Goal: Task Accomplishment & Management: Use online tool/utility

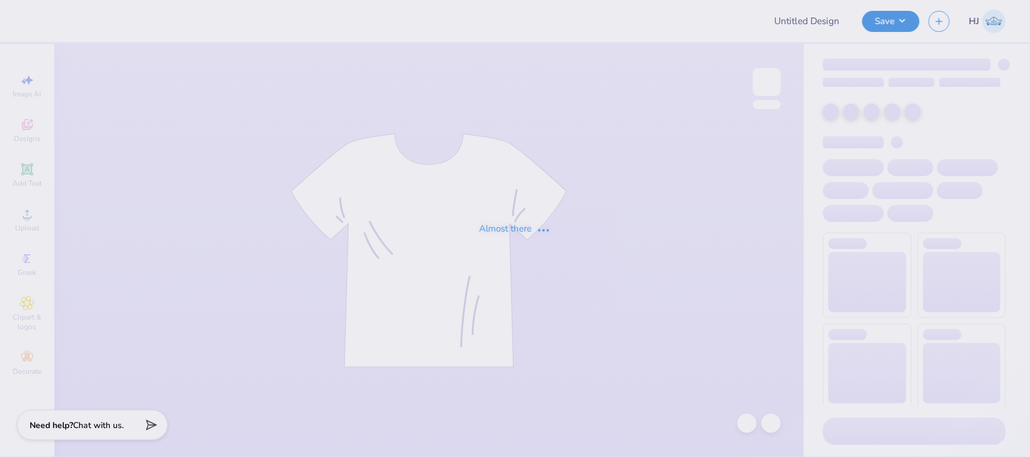
type input "Hannah Jones : Linfield College"
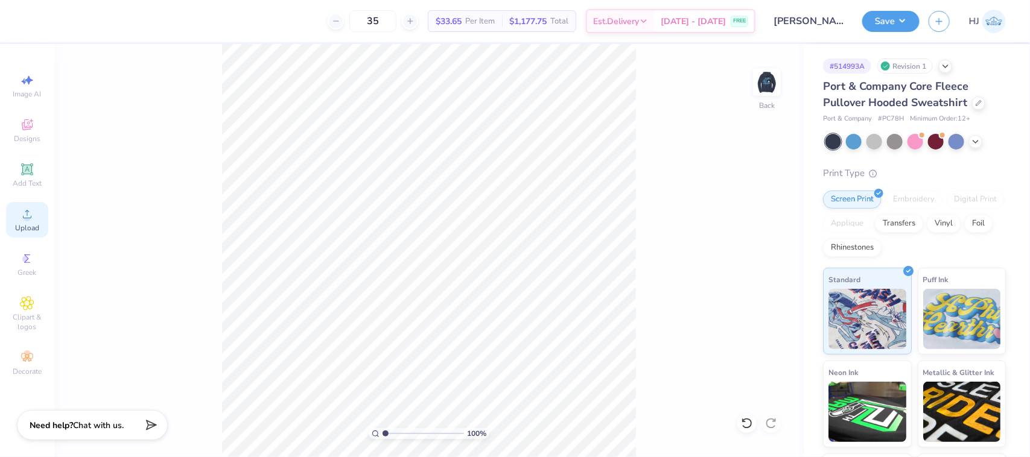
click at [14, 216] on div "Upload" at bounding box center [27, 220] width 42 height 36
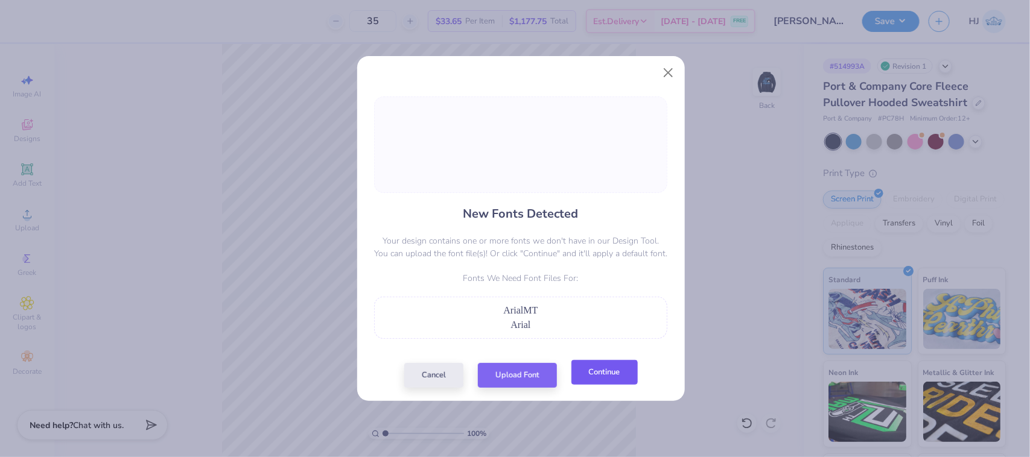
click at [594, 370] on button "Continue" at bounding box center [605, 372] width 66 height 25
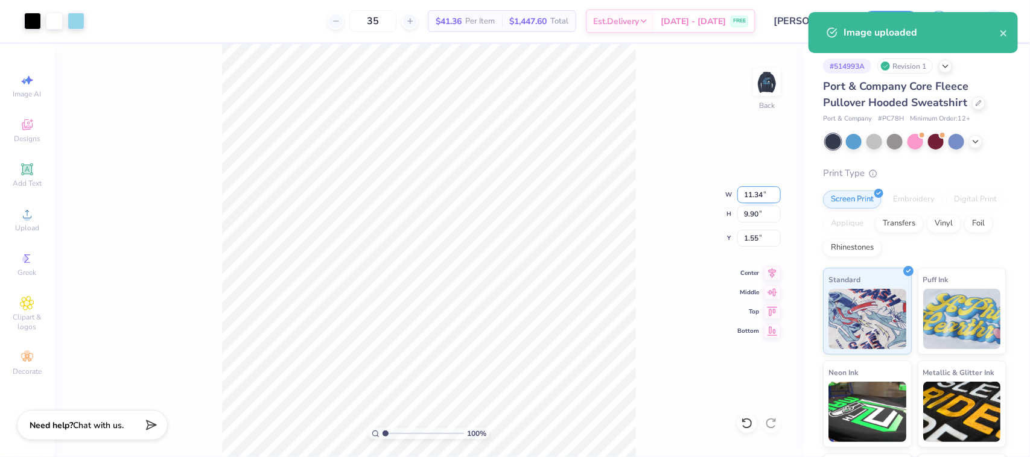
click at [763, 197] on input "11.34" at bounding box center [758, 194] width 43 height 17
type input "7.00"
type input "6.11"
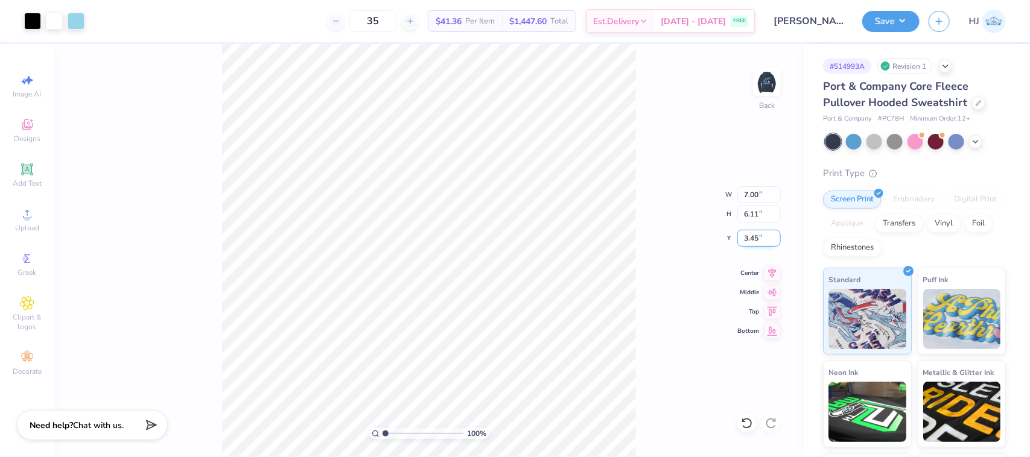
click at [759, 242] on input "3.45" at bounding box center [758, 238] width 43 height 17
type input "3.00"
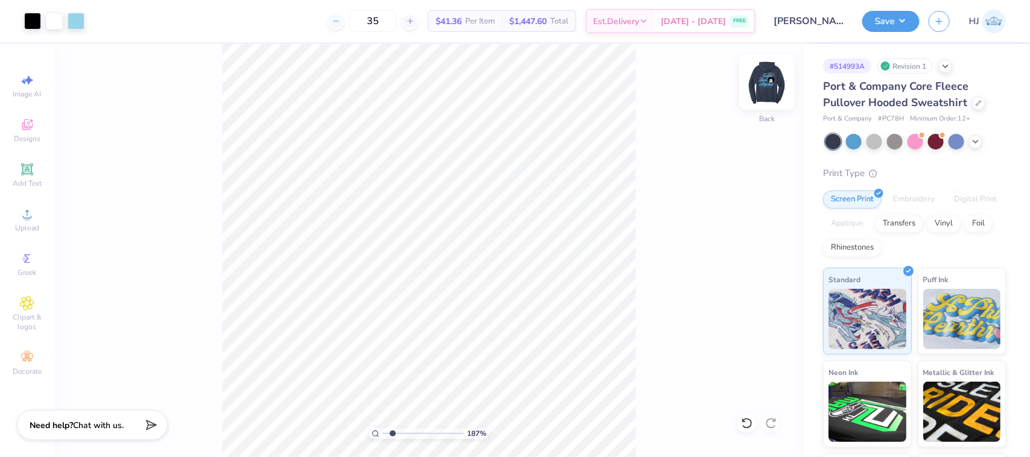
click at [767, 83] on img at bounding box center [767, 82] width 48 height 48
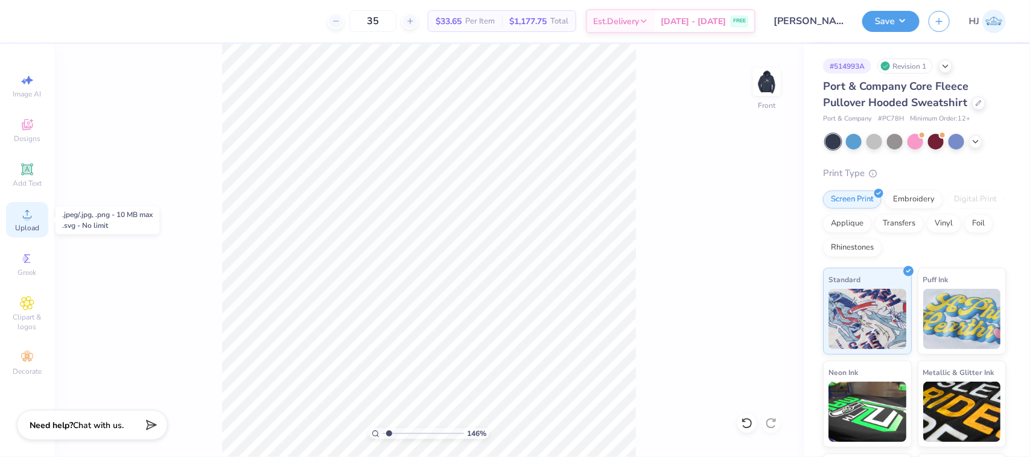
click at [27, 215] on icon at bounding box center [27, 214] width 8 height 8
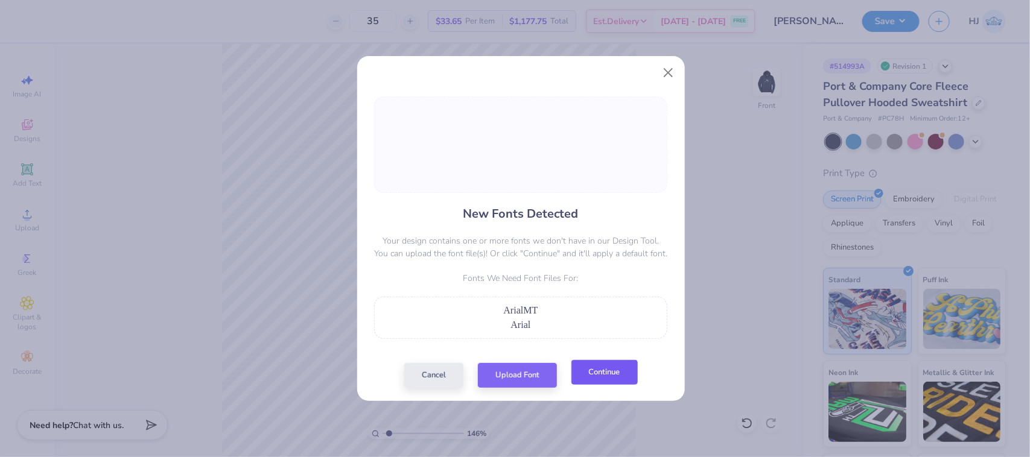
click at [605, 373] on button "Continue" at bounding box center [605, 372] width 66 height 25
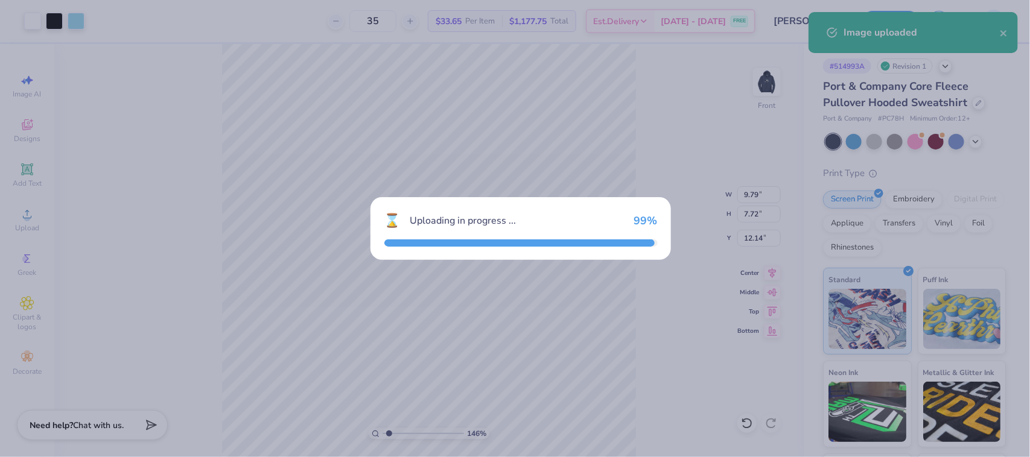
type input "1.45526442499465"
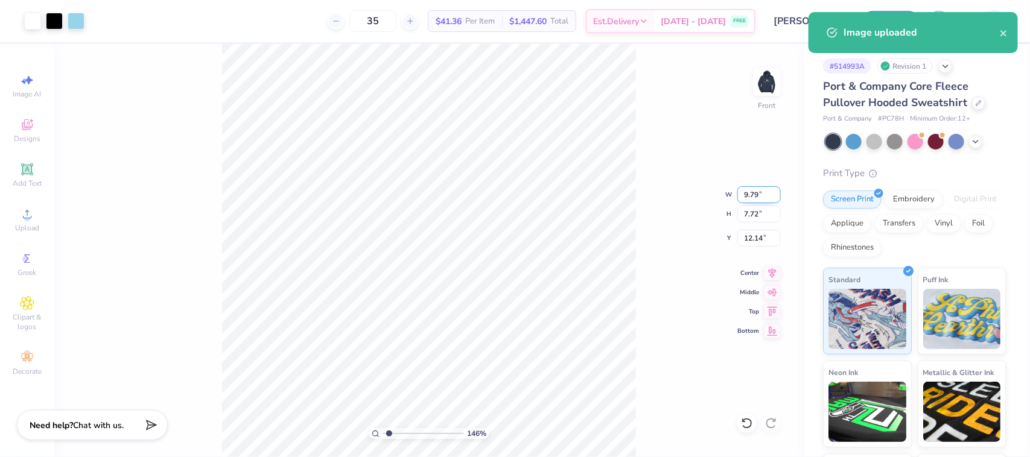
click at [753, 194] on input "9.79" at bounding box center [758, 194] width 43 height 17
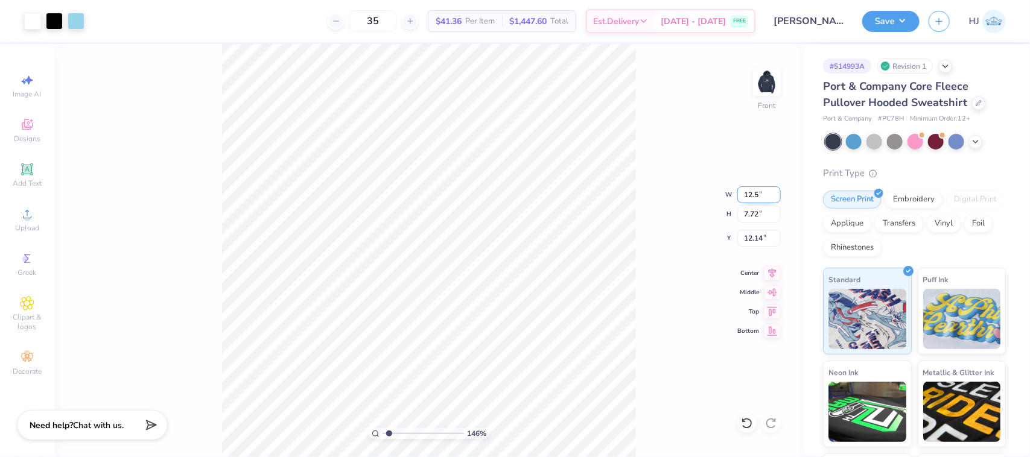
type input "12.5"
type input "1.45526442499465"
type input "12.50"
type input "9.86"
click at [761, 241] on input "11.07" at bounding box center [758, 238] width 43 height 17
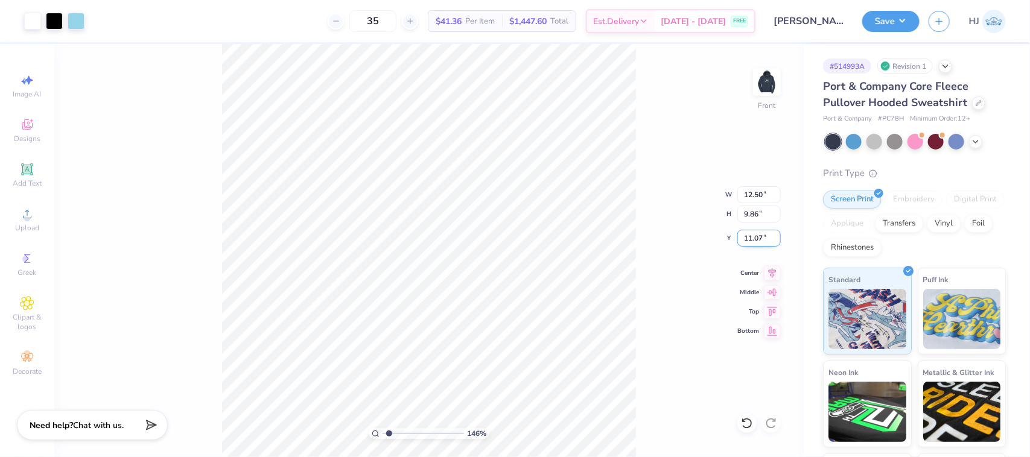
click at [761, 241] on input "11.07" at bounding box center [758, 238] width 43 height 17
type input "6"
type input "1.45526442499465"
type input "6.00"
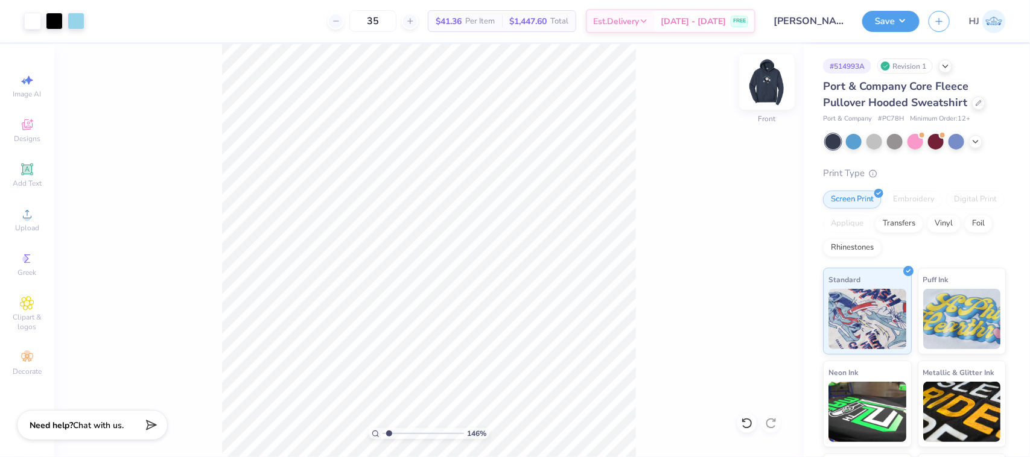
click at [759, 77] on img at bounding box center [767, 82] width 48 height 48
click at [762, 76] on img at bounding box center [767, 82] width 48 height 48
click at [769, 62] on div "146 % Front" at bounding box center [429, 250] width 750 height 413
click at [768, 74] on img at bounding box center [767, 82] width 48 height 48
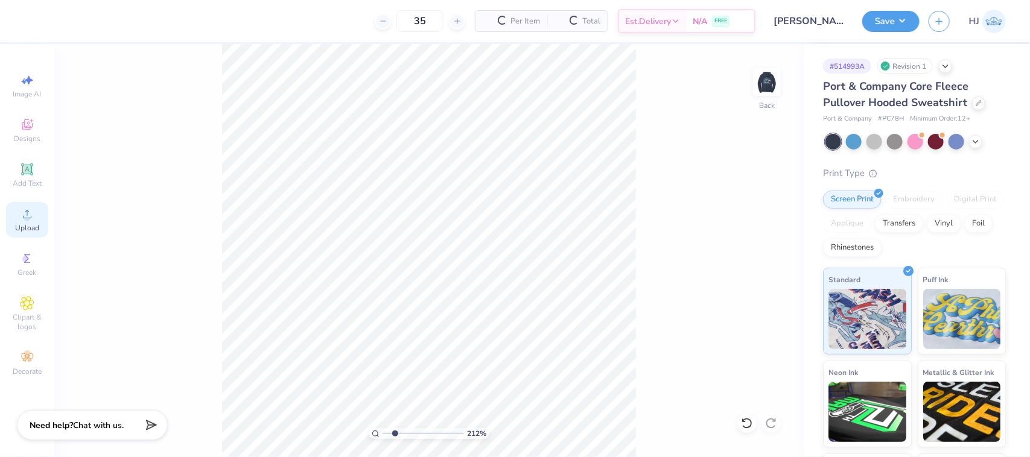
click at [13, 209] on div "Upload" at bounding box center [27, 220] width 42 height 36
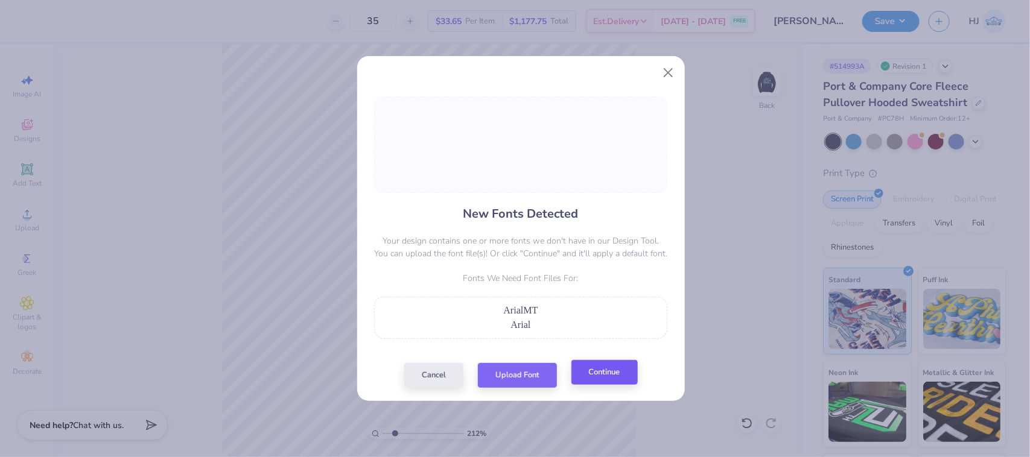
click at [608, 387] on div "Cancel Upload Font Continue" at bounding box center [521, 375] width 234 height 25
click at [611, 378] on button "Continue" at bounding box center [605, 372] width 66 height 25
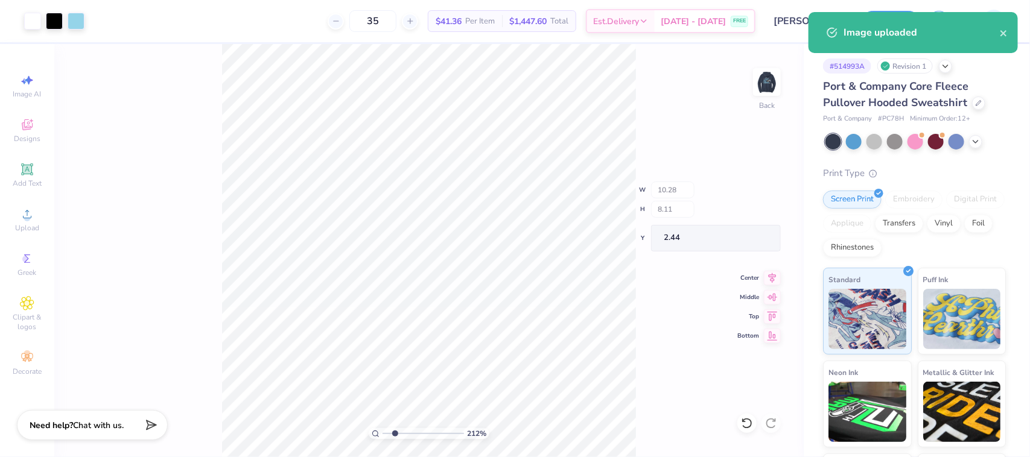
type input "2.11779454665502"
click at [753, 191] on input "10.28" at bounding box center [758, 194] width 43 height 17
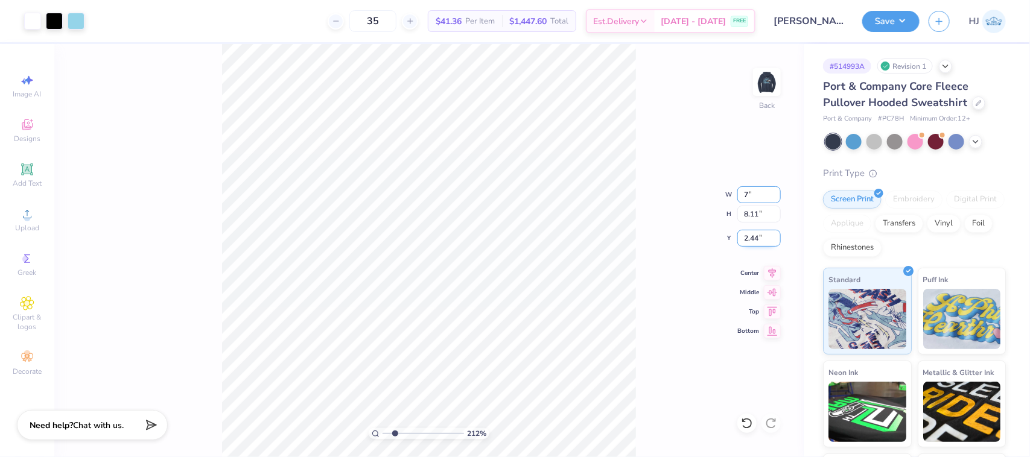
type input "7"
type input "2.11779454665502"
type input "7.00"
type input "5.52"
click at [758, 239] on input "3.74" at bounding box center [758, 238] width 43 height 17
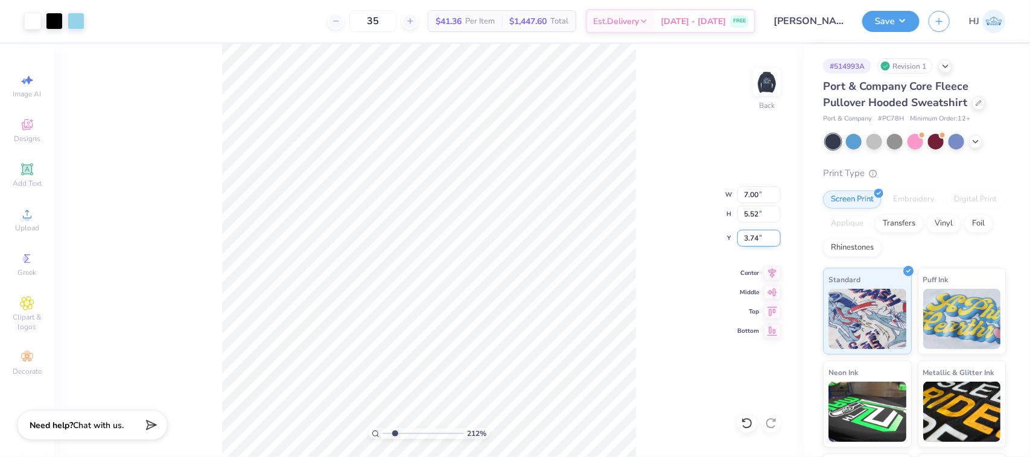
click at [758, 239] on input "3.74" at bounding box center [758, 238] width 43 height 17
type input "3"
type input "2.11779454665502"
type input "3.00"
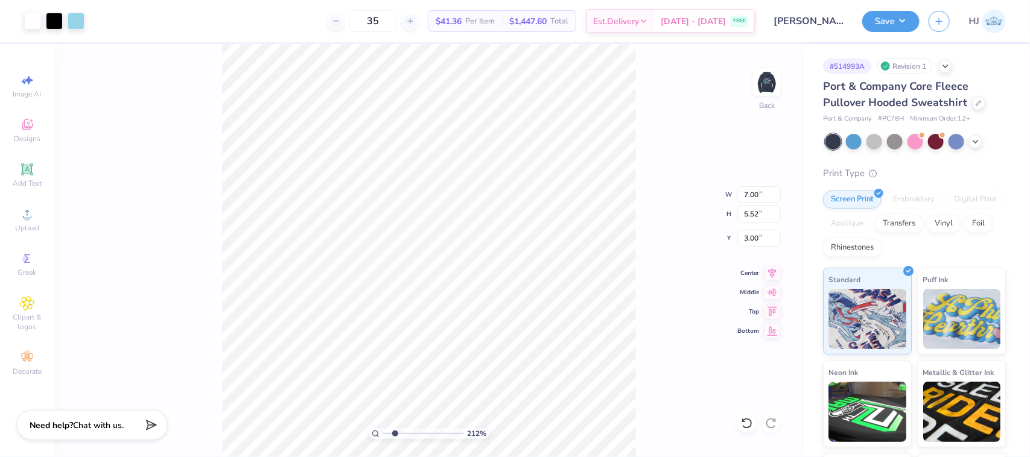
click at [640, 151] on div "212 % Back W 7.00 7.00 " H 5.52 5.52 " Y 3.00 3.00 " Center Middle Top Bottom" at bounding box center [429, 250] width 750 height 413
click at [774, 80] on img at bounding box center [767, 82] width 48 height 48
click at [762, 77] on img at bounding box center [767, 82] width 48 height 48
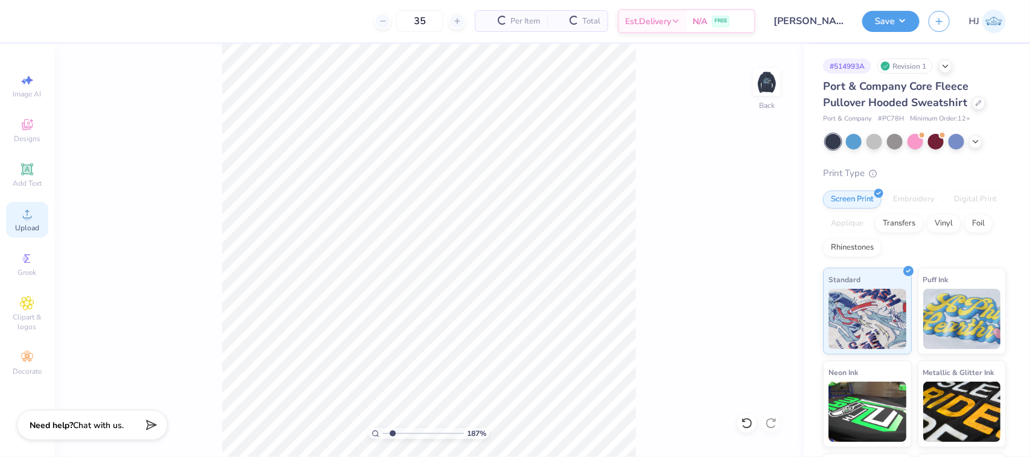
click at [21, 228] on span "Upload" at bounding box center [27, 228] width 24 height 10
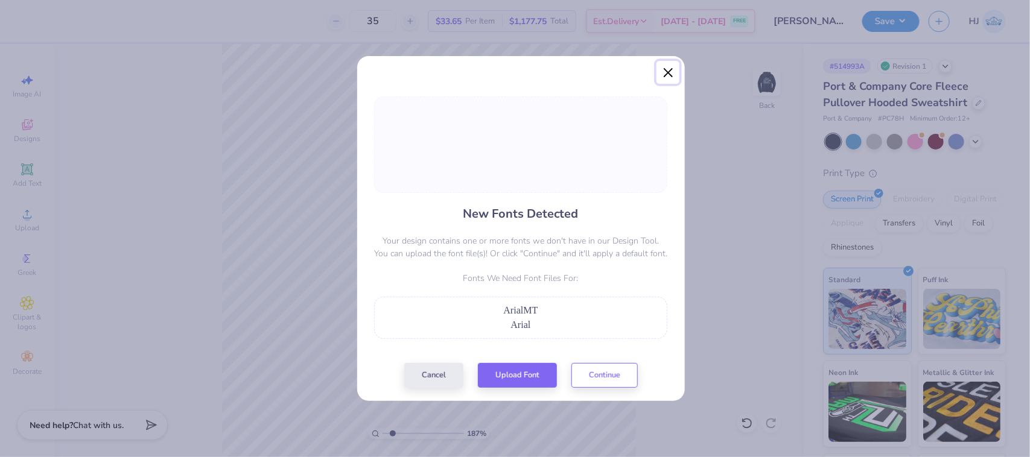
click at [665, 73] on button "Close" at bounding box center [668, 72] width 23 height 23
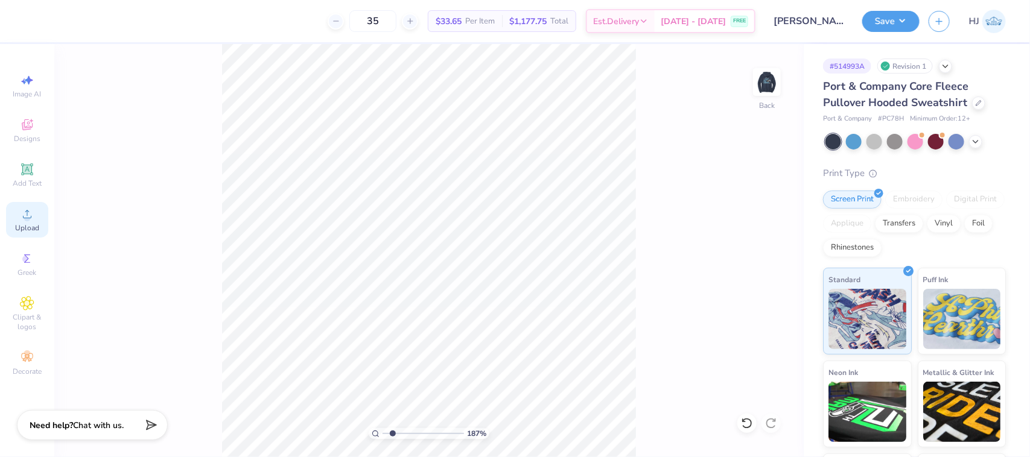
click at [30, 221] on icon at bounding box center [27, 214] width 14 height 14
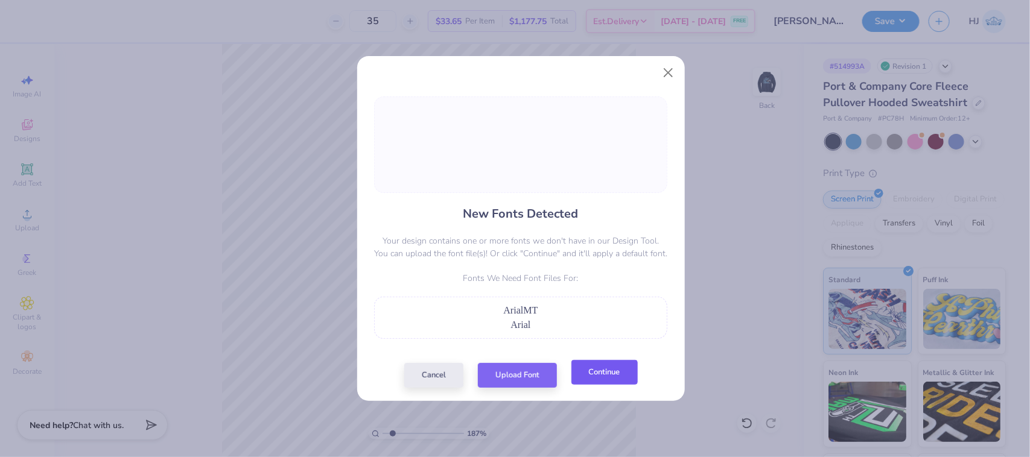
click at [592, 384] on button "Continue" at bounding box center [605, 372] width 66 height 25
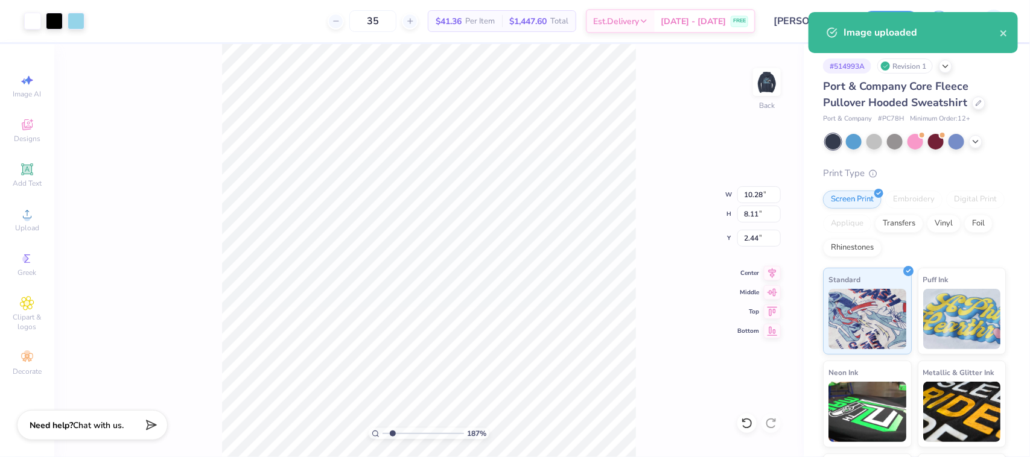
type input "1.86883024774466"
click at [762, 188] on input "10.28" at bounding box center [758, 194] width 43 height 17
type input "7"
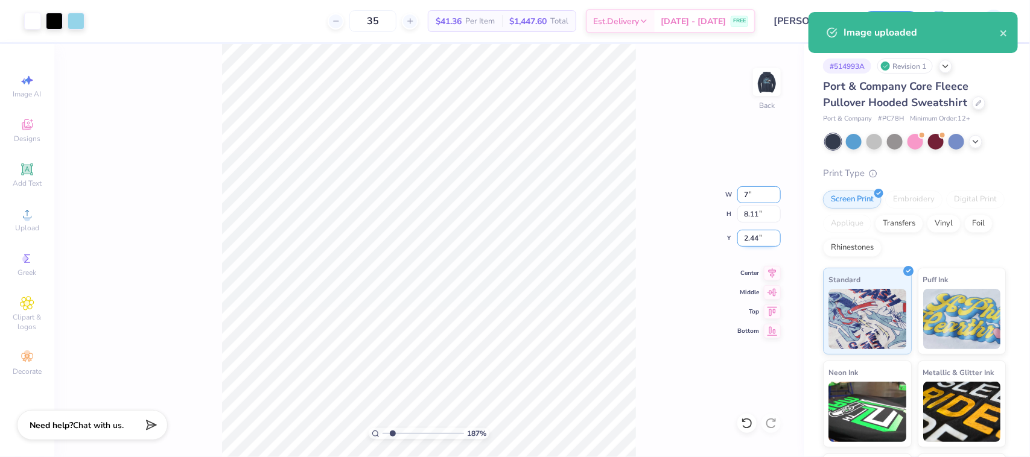
type input "1.86883024774466"
type input "7.00"
type input "5.52"
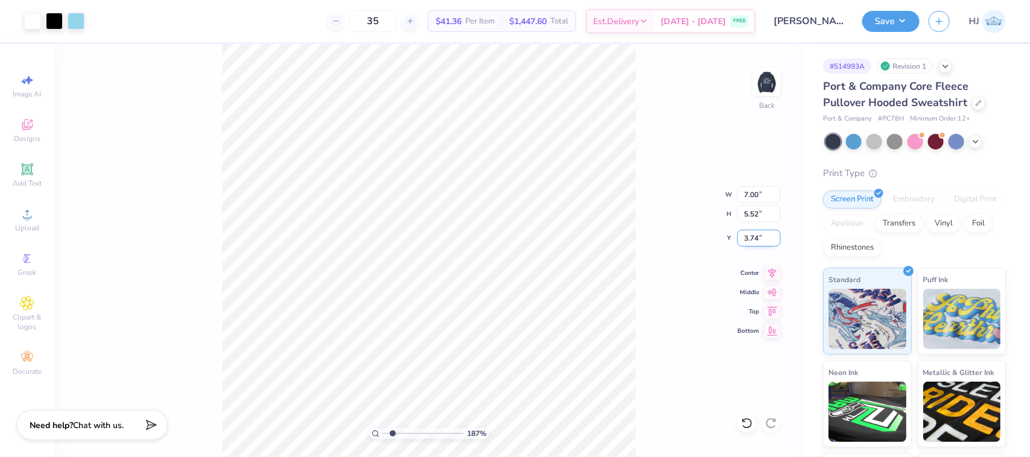
click at [759, 240] on input "3.74" at bounding box center [758, 238] width 43 height 17
type input "3"
type input "1.86883024774466"
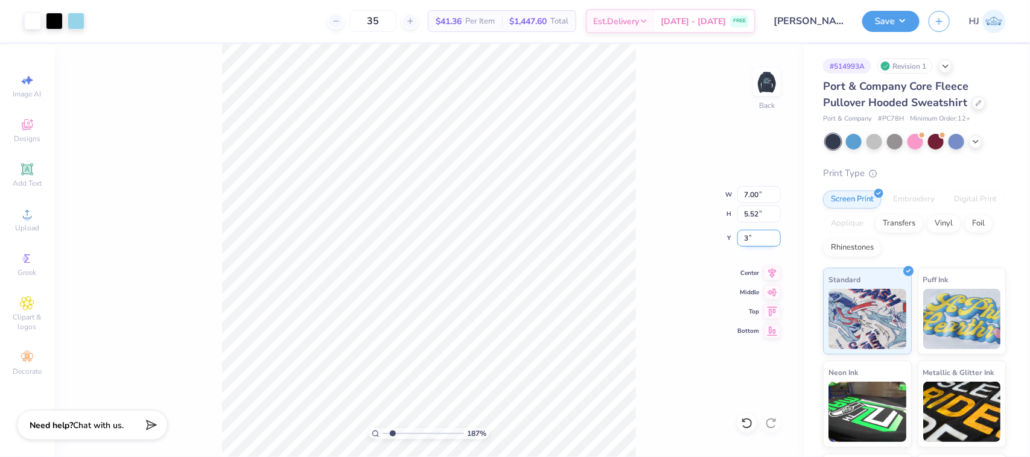
type input "3.00"
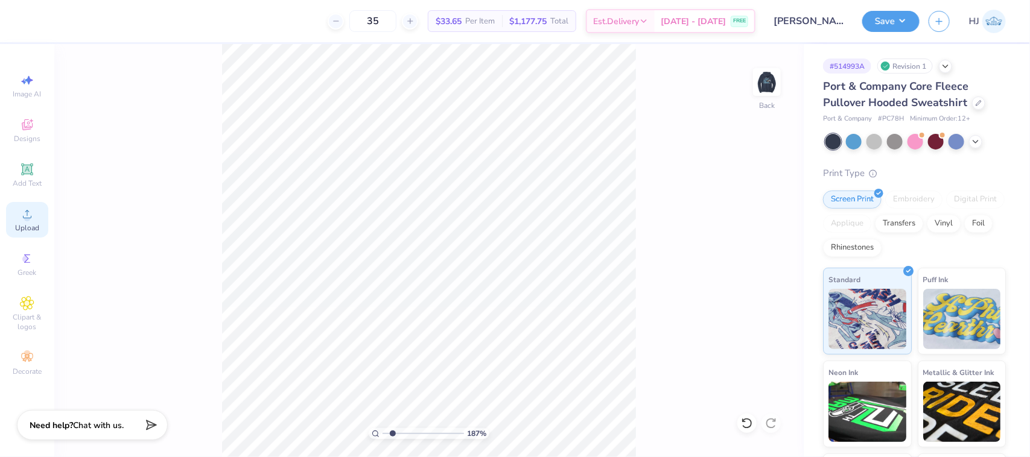
click at [29, 219] on circle at bounding box center [27, 218] width 7 height 7
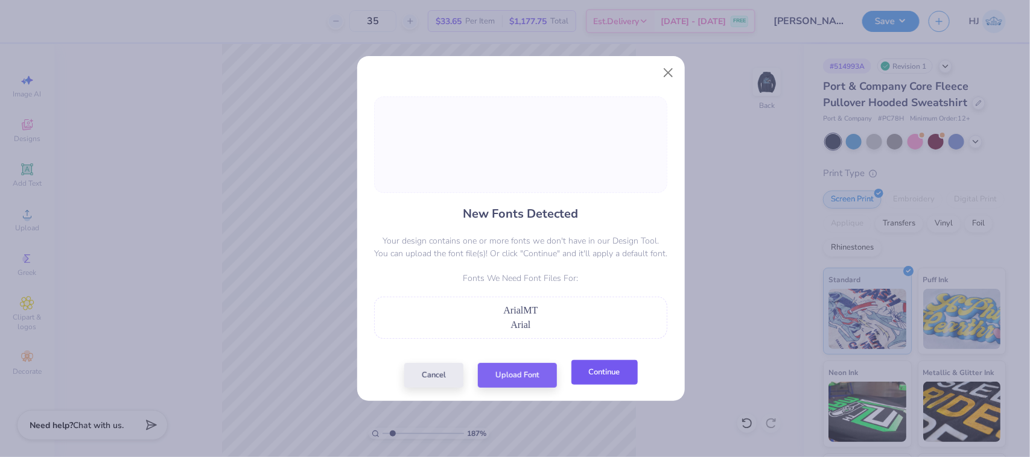
click at [625, 376] on button "Continue" at bounding box center [605, 372] width 66 height 25
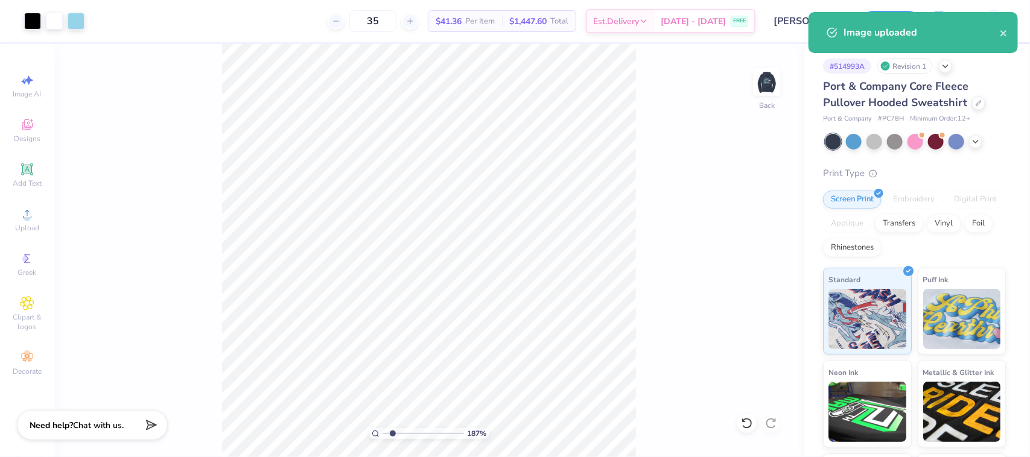
type input "1.86883024774466"
click at [749, 199] on input "10.07" at bounding box center [758, 194] width 43 height 17
type input "7"
type input "1.86883024774466"
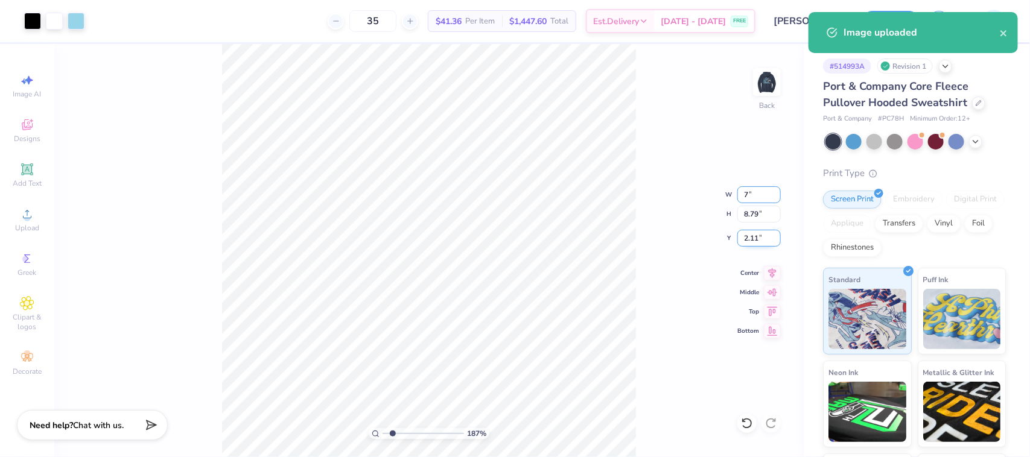
type input "7.00"
type input "6.11"
click at [756, 243] on input "3.45" at bounding box center [758, 238] width 43 height 17
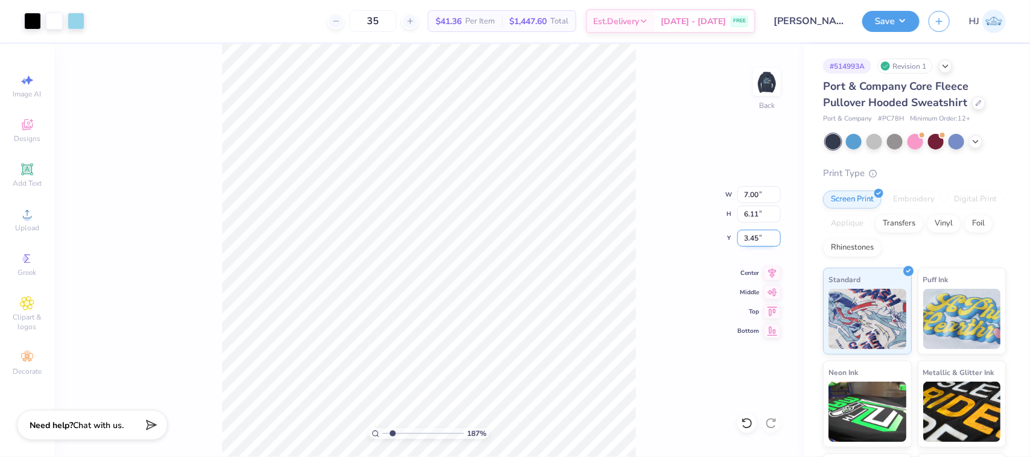
click at [756, 243] on input "3.45" at bounding box center [758, 238] width 43 height 17
type input "3"
type input "1.86883024774466"
type input "3.00"
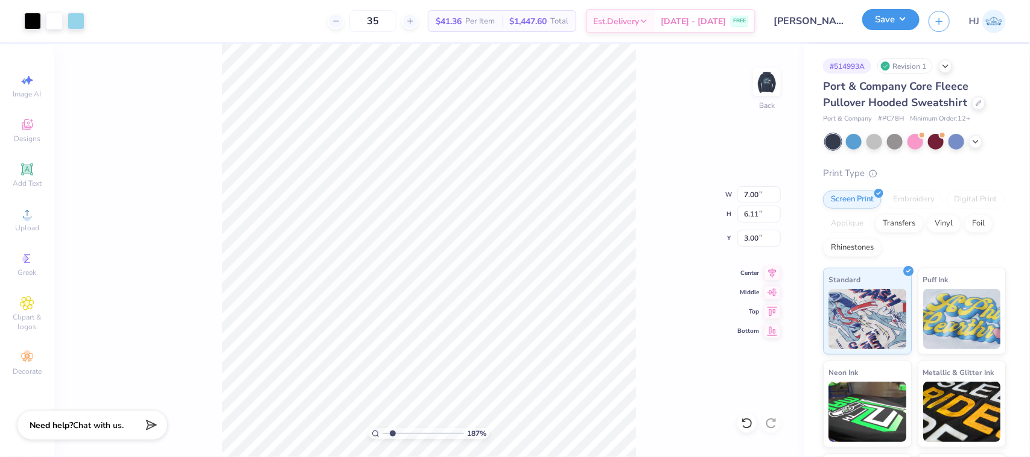
click at [894, 22] on button "Save" at bounding box center [890, 19] width 57 height 21
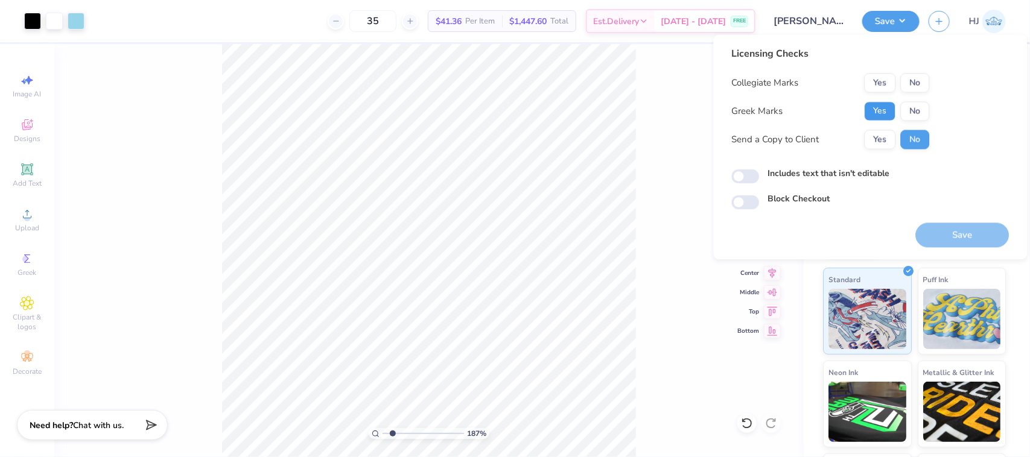
click at [879, 113] on button "Yes" at bounding box center [880, 111] width 31 height 19
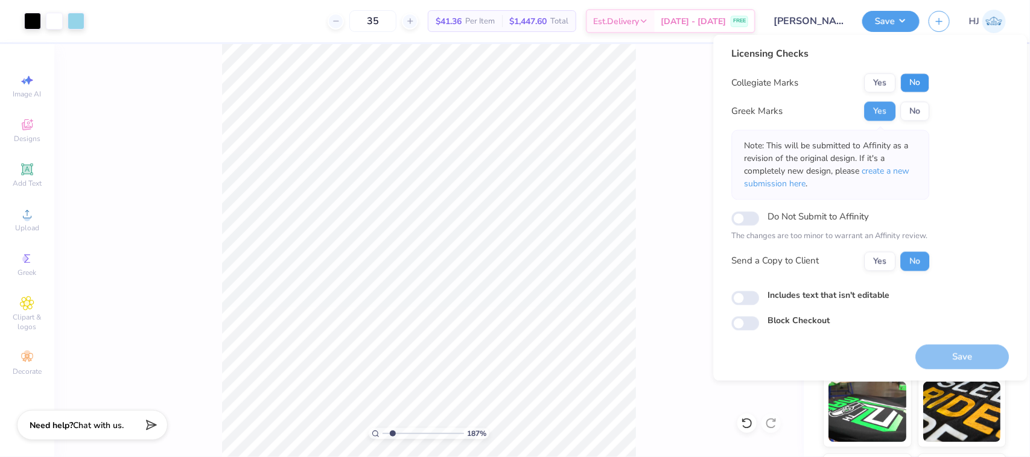
click at [920, 85] on button "No" at bounding box center [915, 83] width 29 height 19
click at [973, 360] on button "Save" at bounding box center [963, 357] width 94 height 25
type input "1.86883024774466"
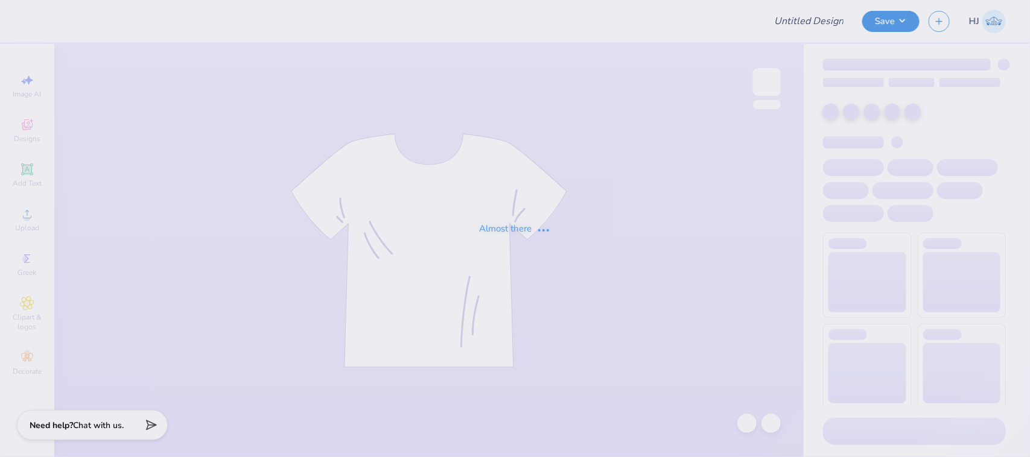
type input "CFF draft"
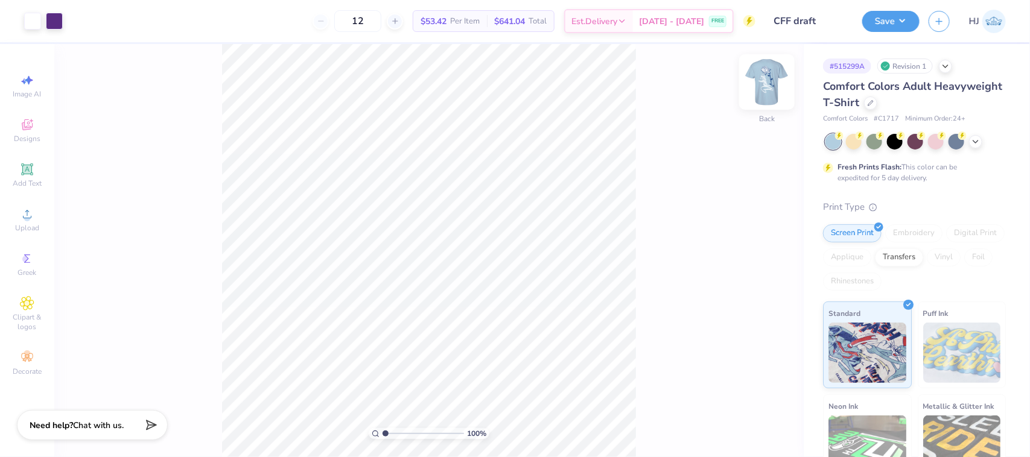
click at [774, 83] on img at bounding box center [767, 82] width 48 height 48
click at [768, 94] on img at bounding box center [767, 82] width 48 height 48
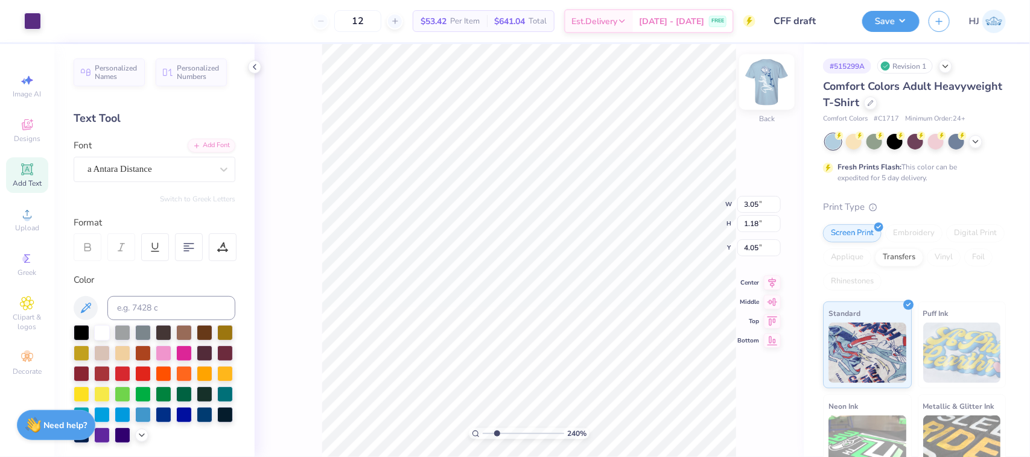
click at [774, 75] on img at bounding box center [767, 82] width 48 height 48
type input "1.28418603220616"
type input "7.65"
type input "7.57"
type input "8.89"
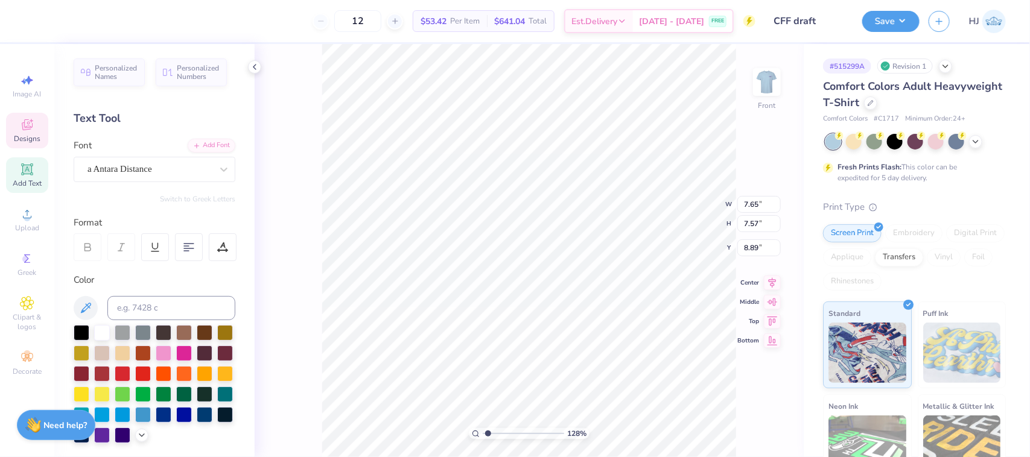
type input "1.28418603220616"
type input "7.89"
type input "4.40"
type input "16.41"
type input "1.28418603220616"
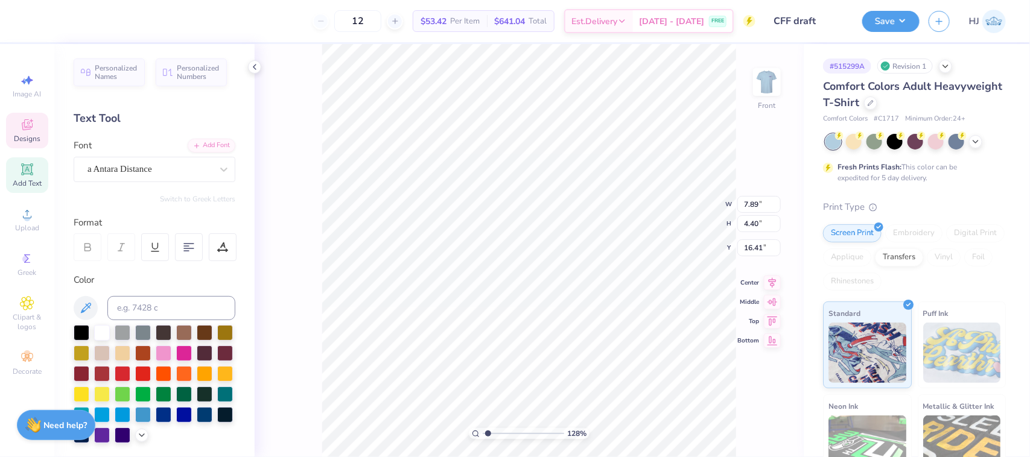
type input "8.50"
type input "13.60"
type input "3.69"
type input "1.28418603220616"
type input "7.89"
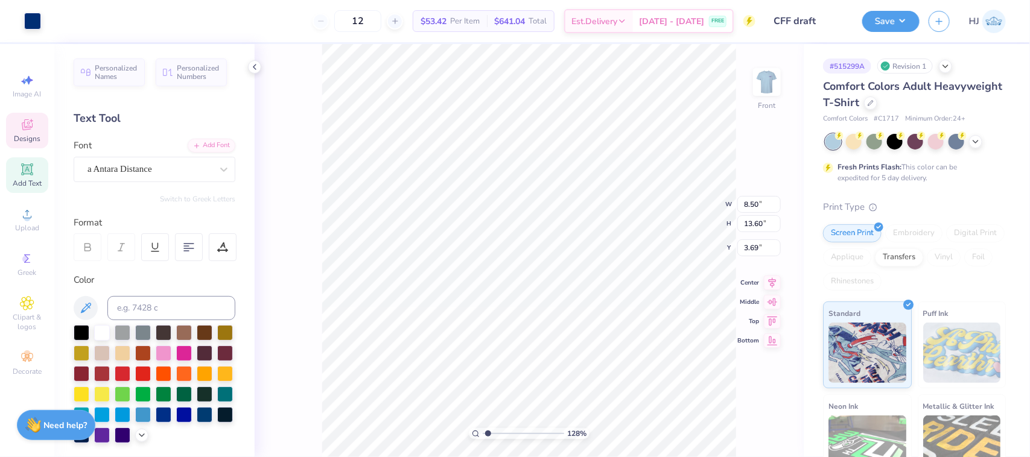
type input "4.40"
type input "16.41"
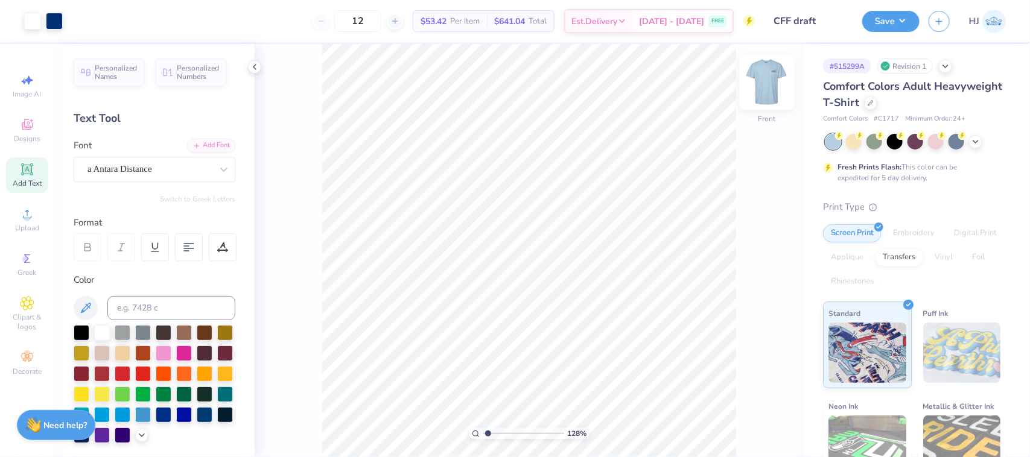
click at [769, 80] on img at bounding box center [767, 82] width 48 height 48
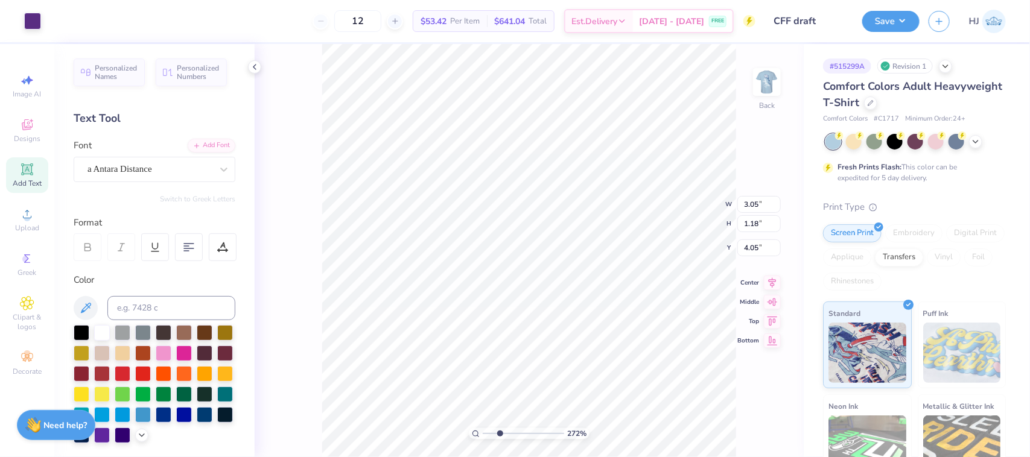
type input "2.71964217589675"
type input "5.09"
type input "0.94"
type input "5.67"
type input "1"
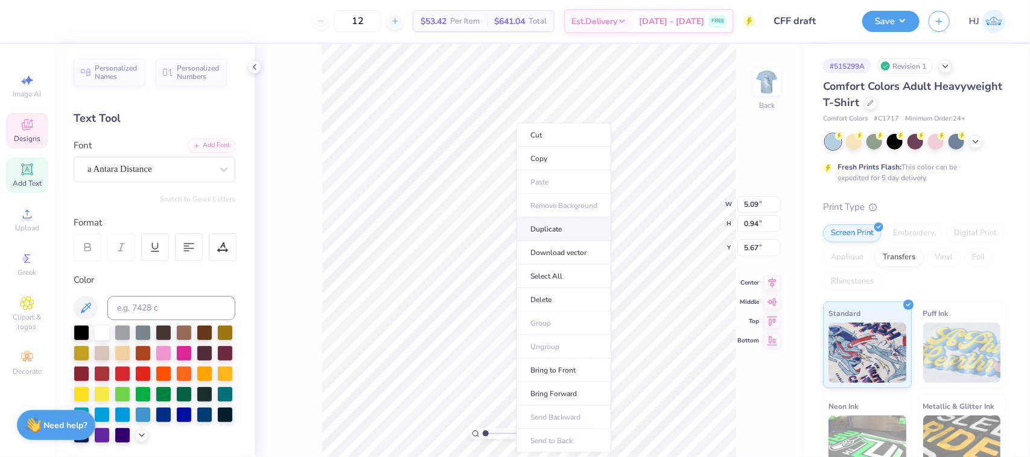
click at [565, 234] on li "Duplicate" at bounding box center [564, 230] width 95 height 24
type input "6.67"
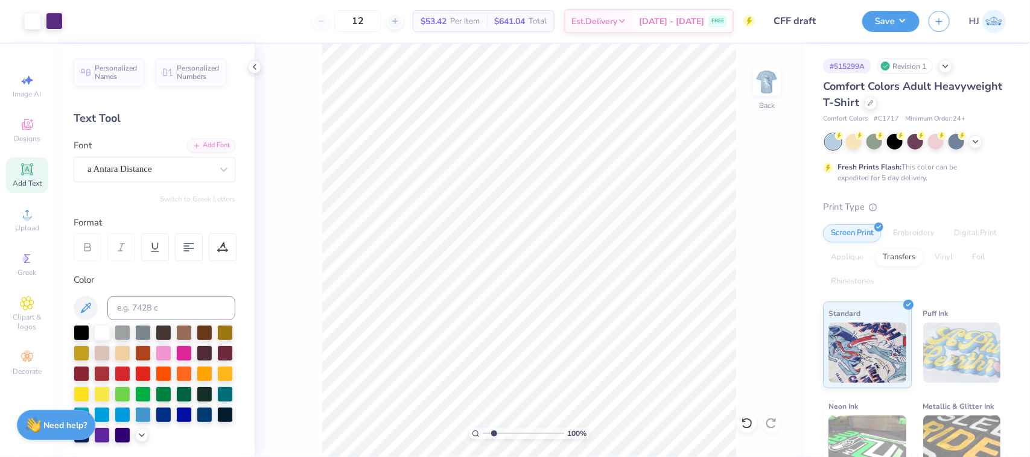
type input "1"
drag, startPoint x: 494, startPoint y: 433, endPoint x: 442, endPoint y: 436, distance: 51.4
click at [483, 436] on input "range" at bounding box center [523, 433] width 81 height 11
type textarea "Dphie"
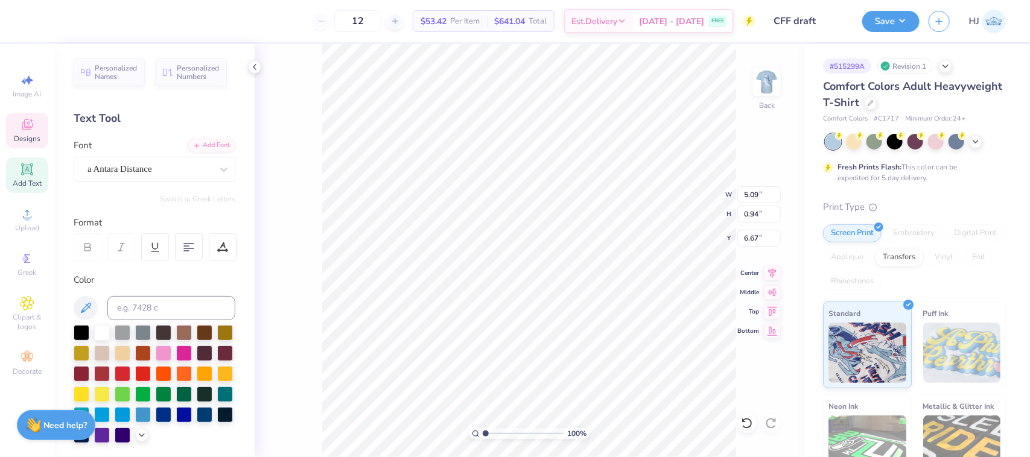
type input "1.76"
type input "0.91"
type input "6.69"
type input "3.05"
type input "1.18"
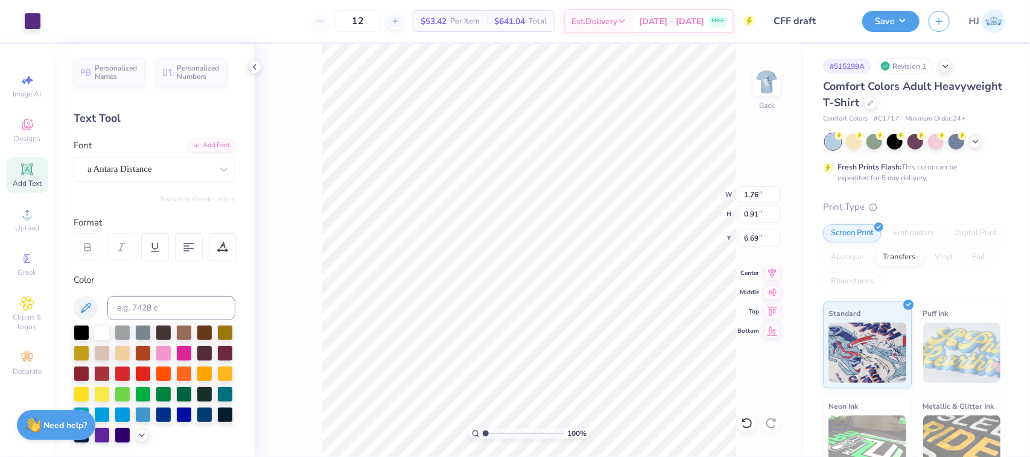
type input "4.05"
click at [751, 215] on input "1.18" at bounding box center [758, 214] width 43 height 17
click at [744, 210] on input "0.91" at bounding box center [758, 214] width 43 height 17
paste input "1.18"
type input "1.18"
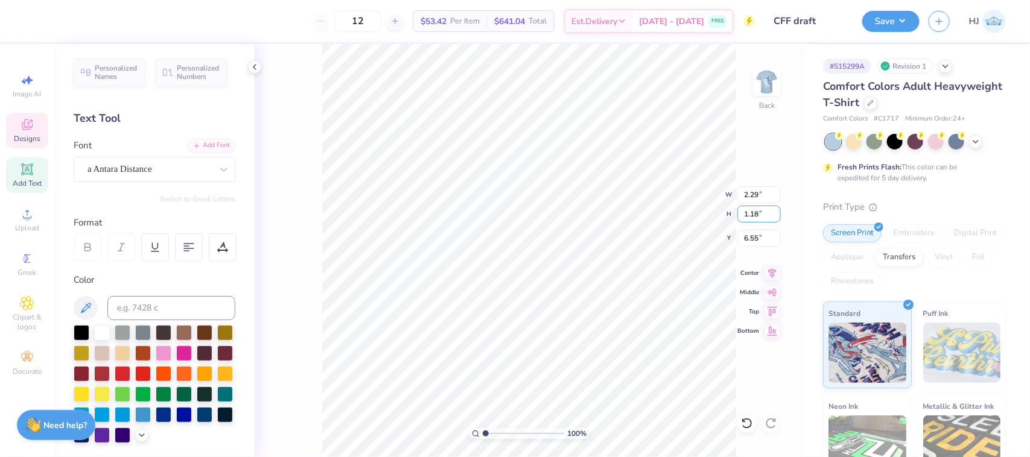
type input "2.29"
type input "6.55"
type input "2.29"
type input "6.55"
click at [750, 192] on input "3.05" at bounding box center [758, 194] width 43 height 17
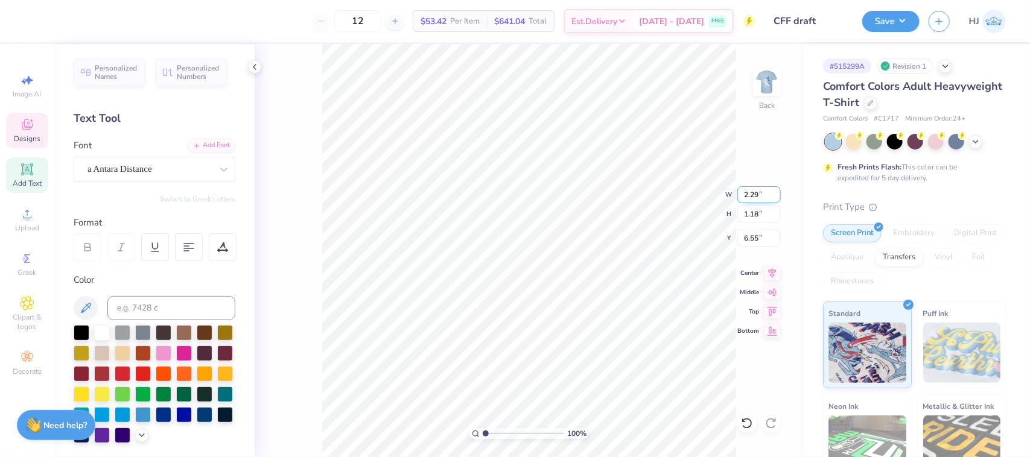
click at [748, 192] on input "2.29" at bounding box center [758, 194] width 43 height 17
paste input "3.05"
type input "3.05"
type input "1.57"
type input "2.21"
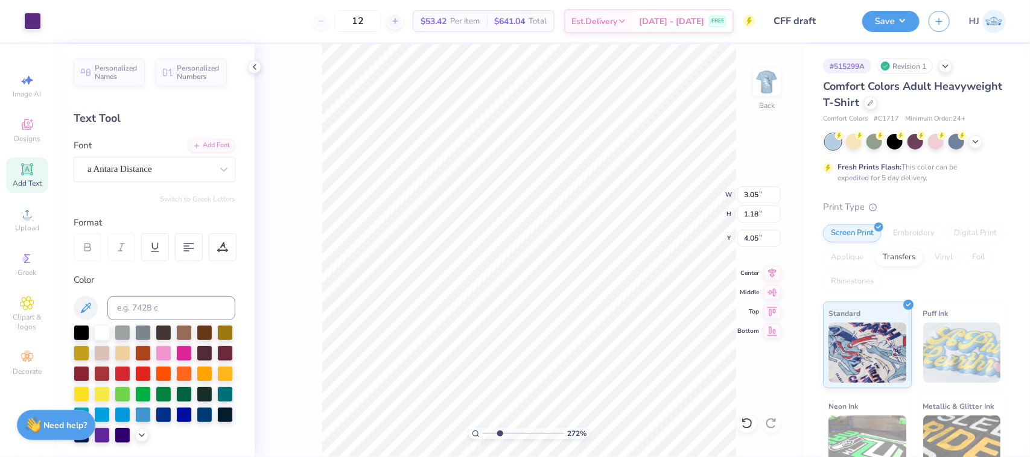
type input "2.71964217589675"
type input "1.57"
type input "2.21"
type input "2.71964217589675"
type input "1.18"
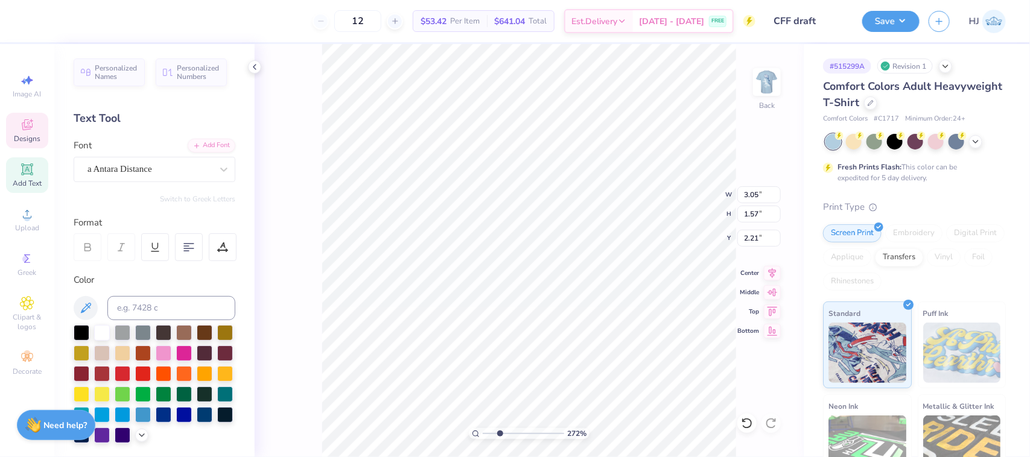
type input "4.05"
type input "2.71964217589675"
type input "1.57"
type input "2.21"
type input "2.71964217589675"
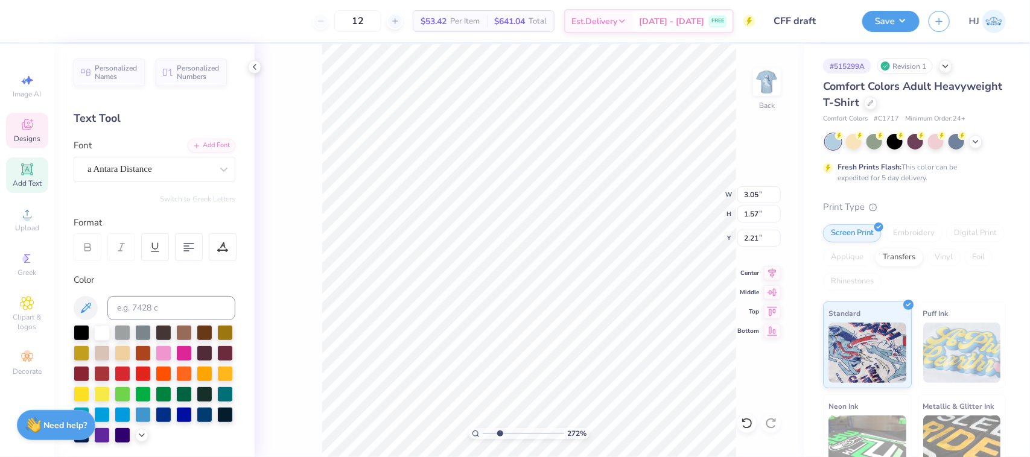
type input "4.25"
type input "2.19"
click at [773, 278] on icon at bounding box center [772, 271] width 17 height 14
click at [774, 290] on icon at bounding box center [772, 291] width 17 height 14
type input "2.71964217589675"
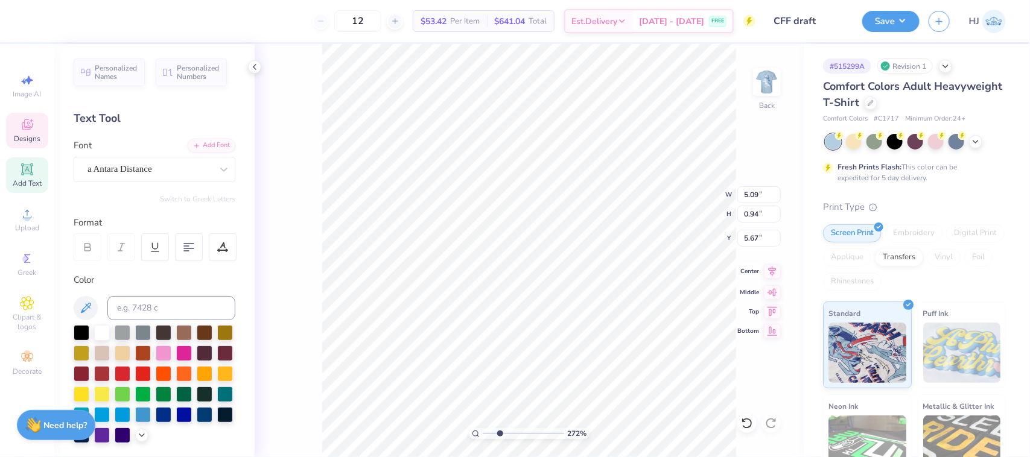
type input "12.03"
type input "1"
click at [747, 418] on icon at bounding box center [747, 424] width 12 height 12
type input "5.67"
click at [776, 270] on icon at bounding box center [772, 271] width 17 height 14
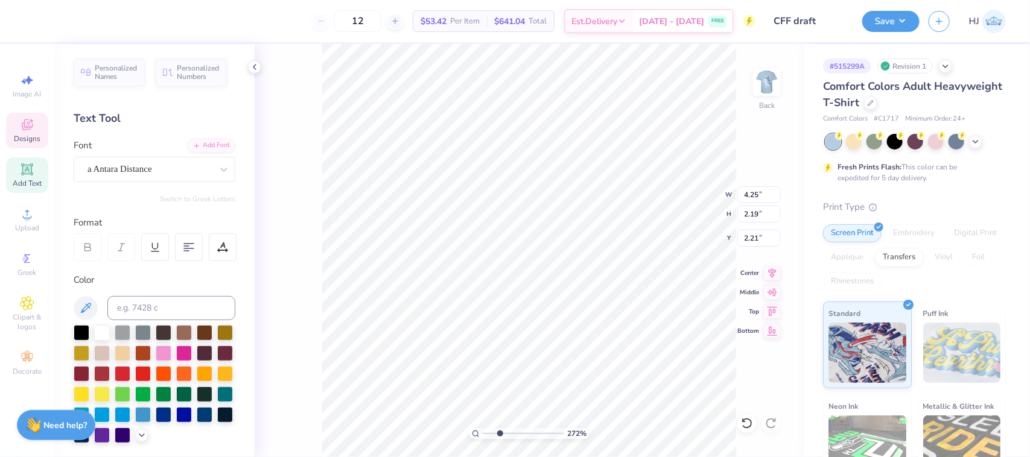
type input "2.71964217589675"
type input "3.21"
type input "2.71964217589675"
type textarea "Cf"
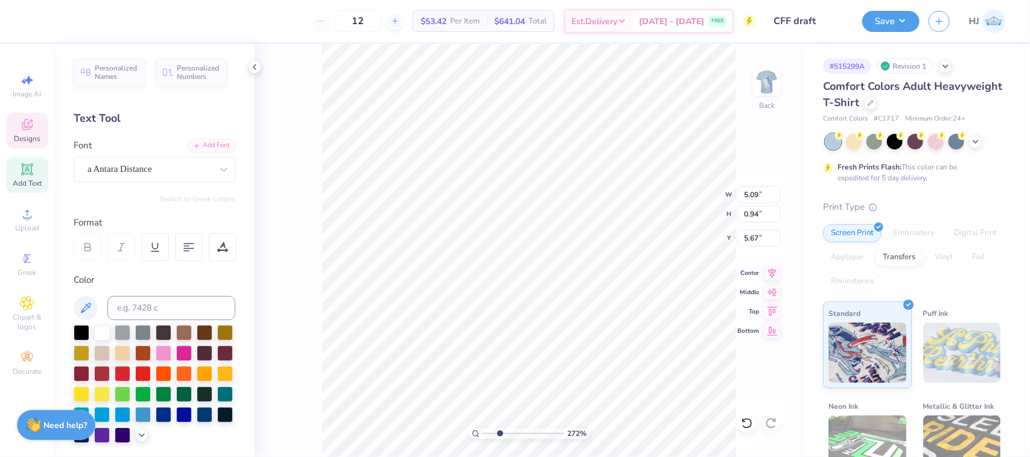
type input "2.71964217589675"
type textarea "Cff"
type input "2.71964217589675"
type textarea "CFF WEEK"
click at [571, 323] on li "Group" at bounding box center [586, 324] width 95 height 24
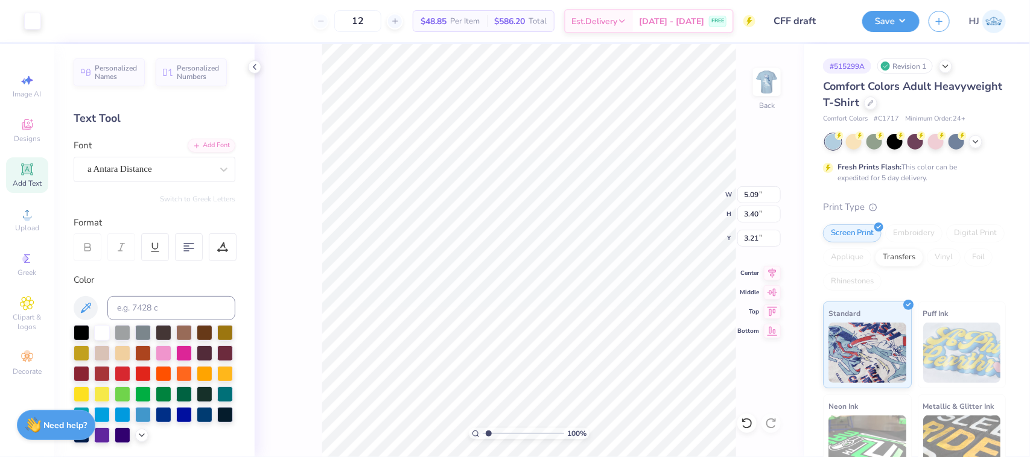
type input "1"
drag, startPoint x: 489, startPoint y: 436, endPoint x: 448, endPoint y: 435, distance: 40.4
click at [483, 435] on input "range" at bounding box center [523, 433] width 81 height 11
click at [756, 195] on input "5.09" at bounding box center [758, 194] width 43 height 17
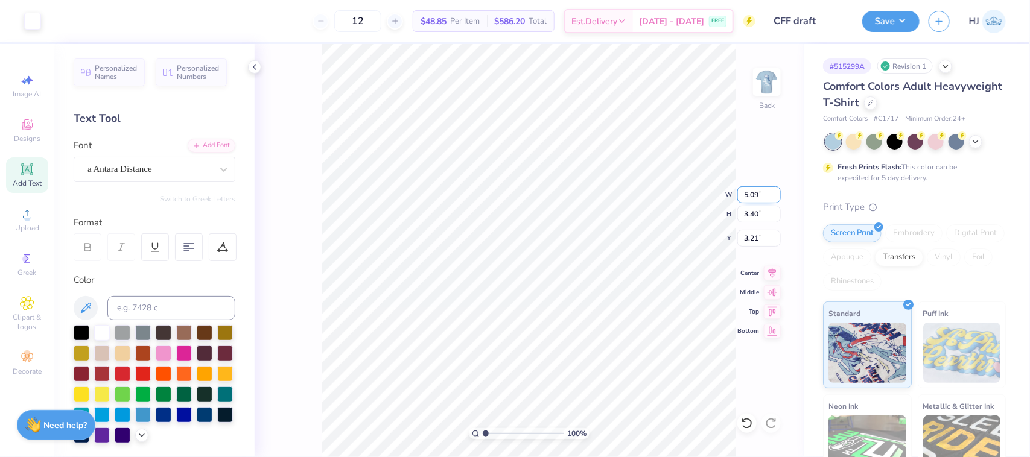
click at [756, 195] on input "5.09" at bounding box center [758, 194] width 43 height 17
type input "3.50"
type input "2.34"
click at [752, 234] on input "3.74" at bounding box center [758, 238] width 43 height 17
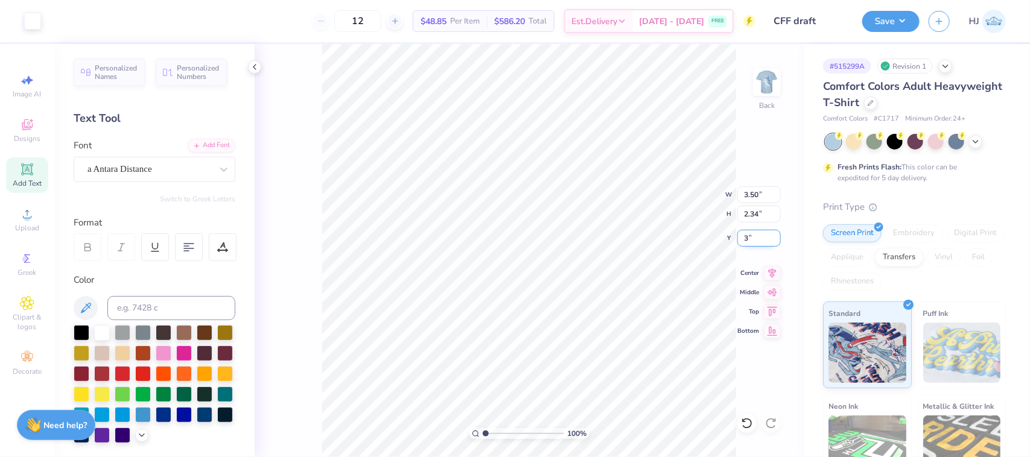
type input "3.00"
click at [771, 76] on img at bounding box center [767, 82] width 48 height 48
type input "1"
click at [559, 323] on li "Group" at bounding box center [575, 324] width 95 height 24
click at [759, 235] on input "3.68" at bounding box center [758, 238] width 43 height 17
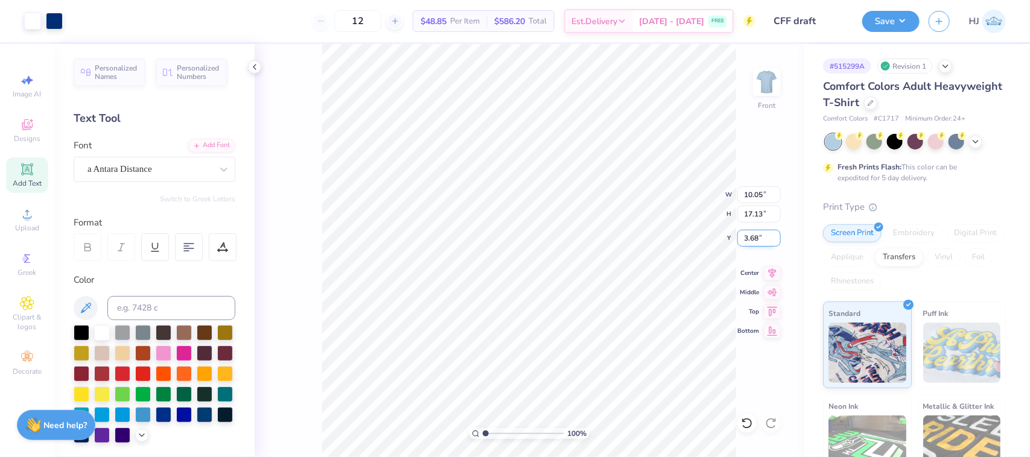
click at [759, 235] on input "3.68" at bounding box center [758, 238] width 43 height 17
click at [752, 213] on input "17.13" at bounding box center [758, 214] width 43 height 17
type input "15"
type input "8.80"
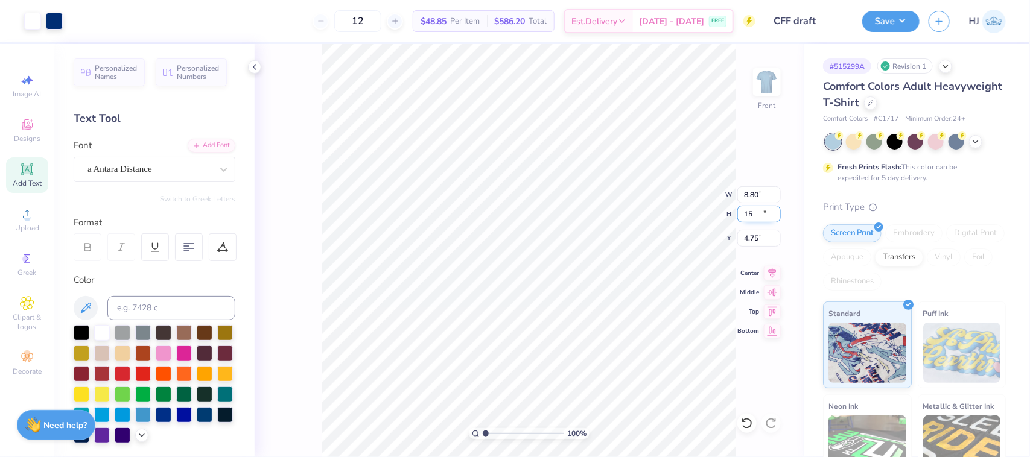
type input "15.00"
click at [759, 240] on input "4.75" at bounding box center [758, 238] width 43 height 17
type input "3.00"
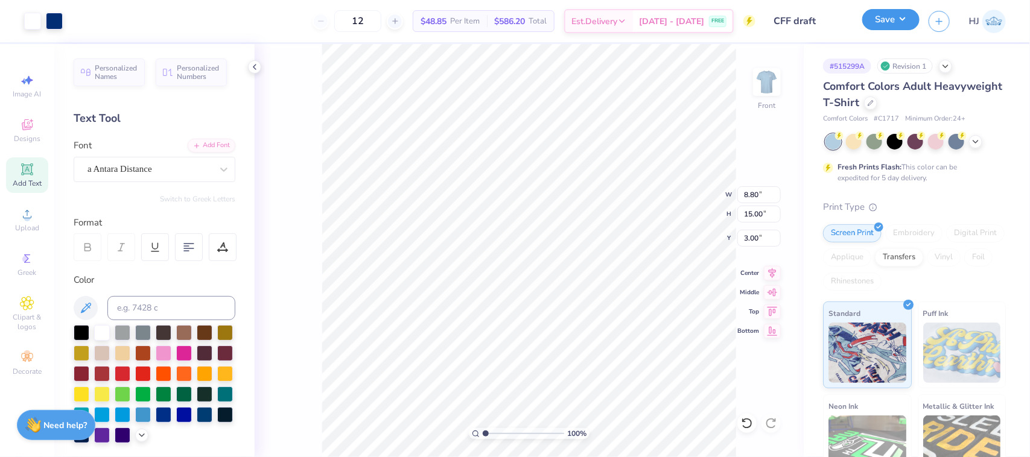
click at [912, 25] on button "Save" at bounding box center [890, 19] width 57 height 21
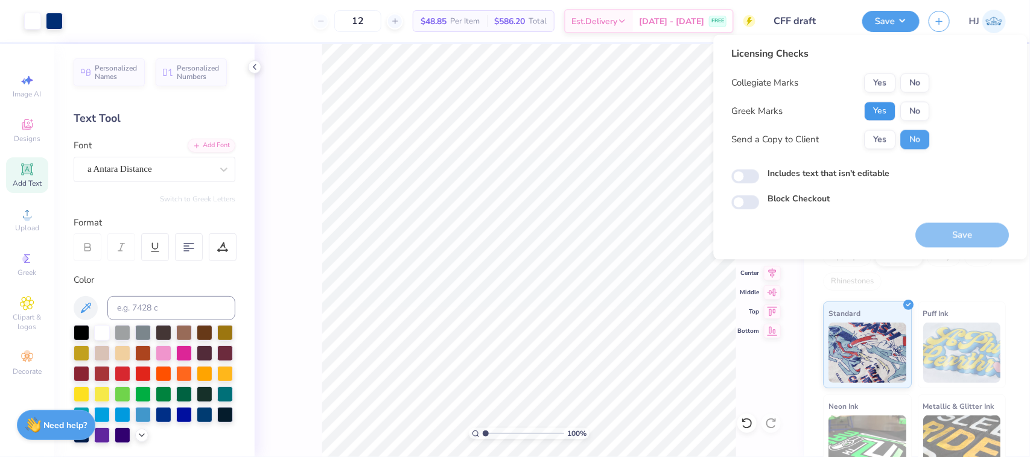
click at [878, 106] on button "Yes" at bounding box center [880, 111] width 31 height 19
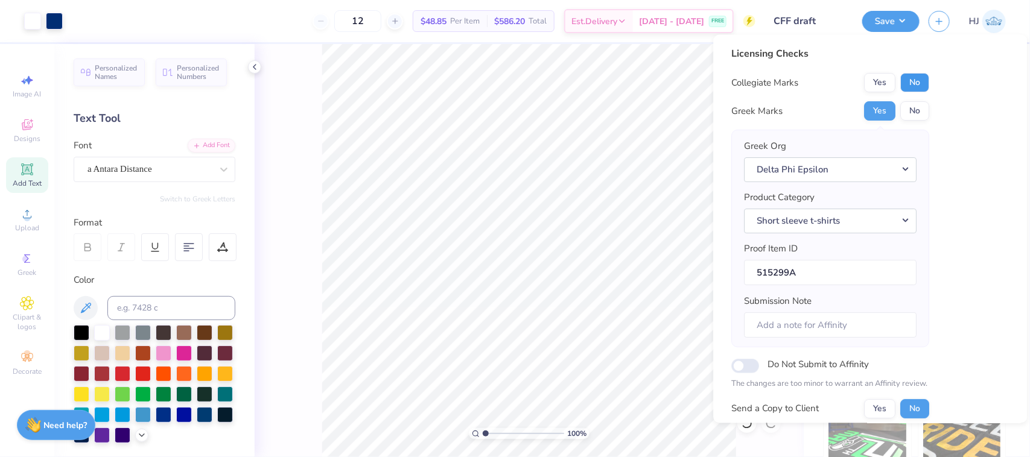
click at [916, 75] on button "No" at bounding box center [915, 83] width 29 height 19
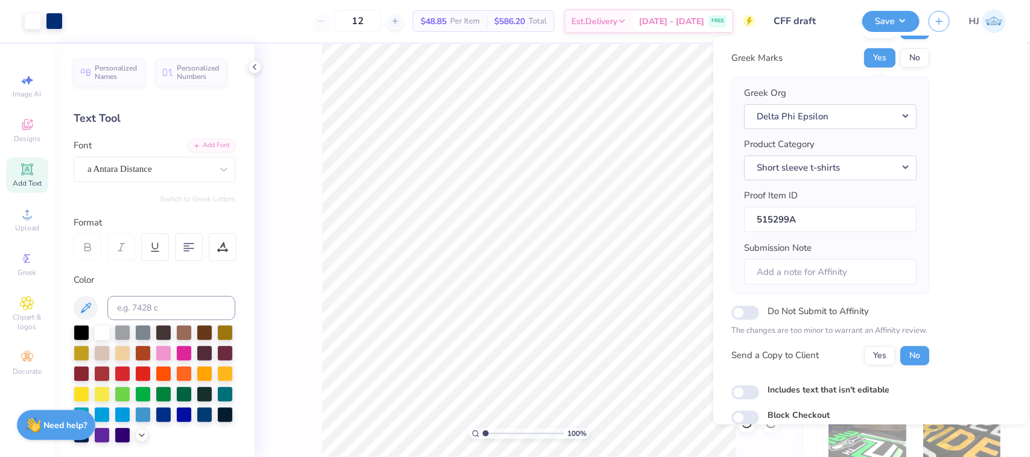
scroll to position [106, 0]
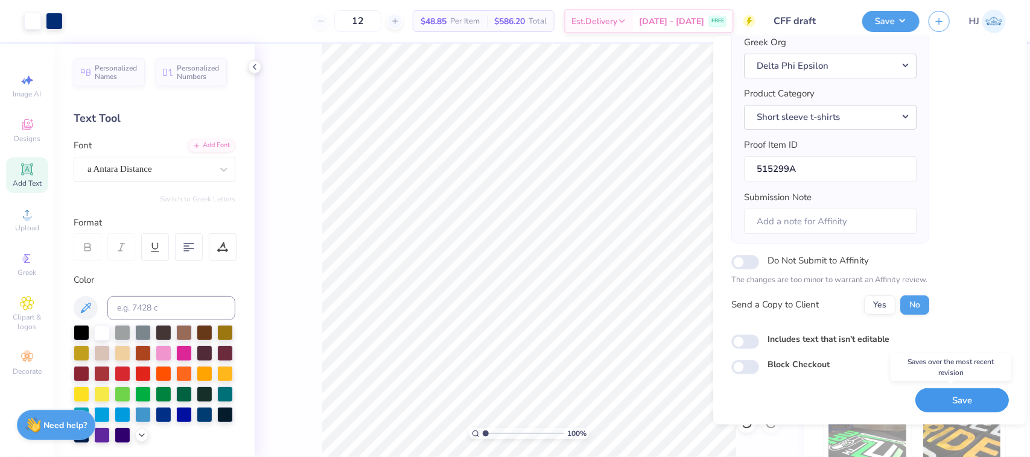
click at [970, 411] on button "Save" at bounding box center [963, 401] width 94 height 25
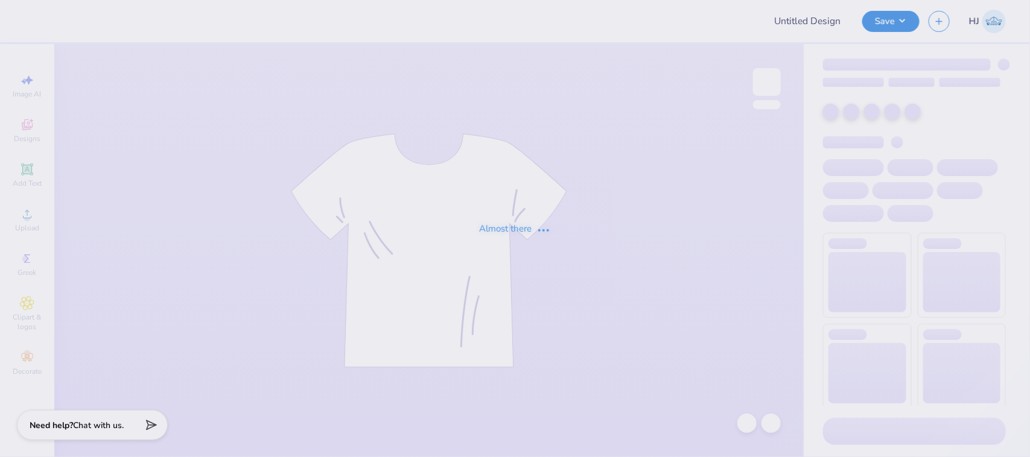
type input "Fall Shirts"
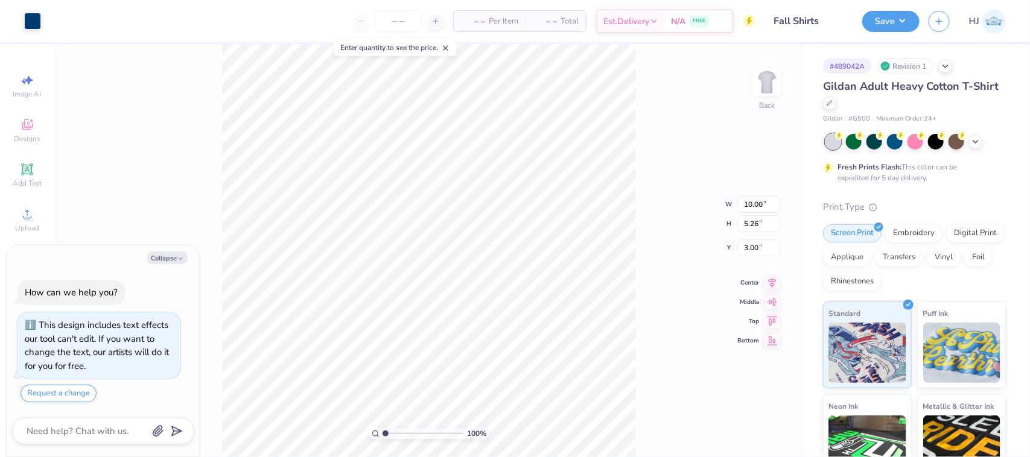
type textarea "x"
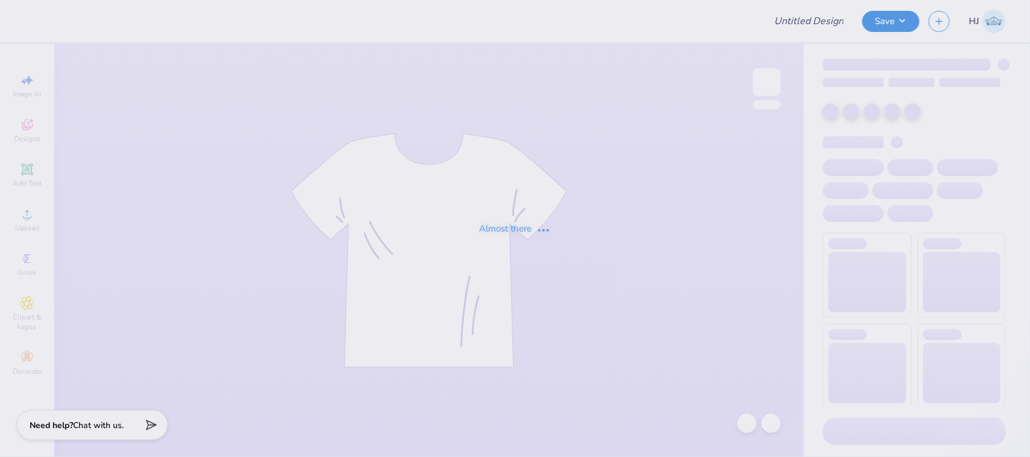
type input "Fall Shirts"
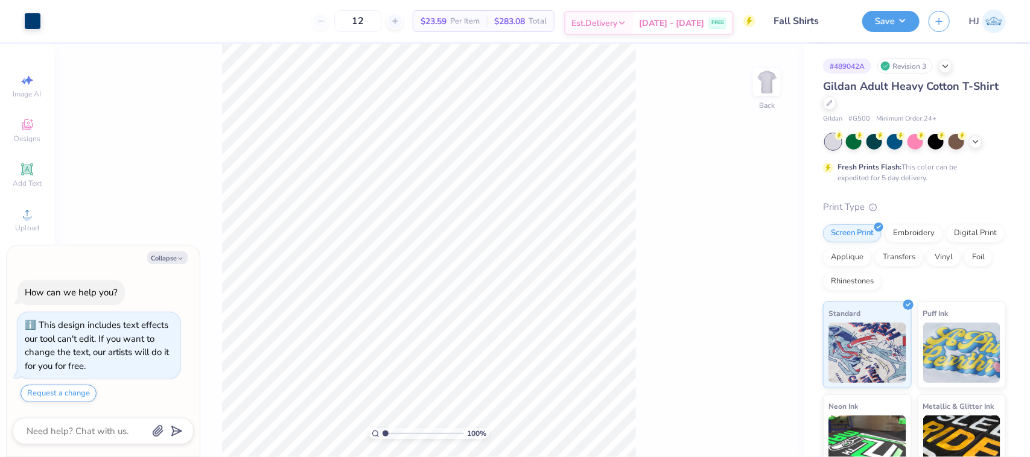
type textarea "x"
type input "3.49252649488537"
type textarea "x"
type input "3.49252649488537"
type textarea "x"
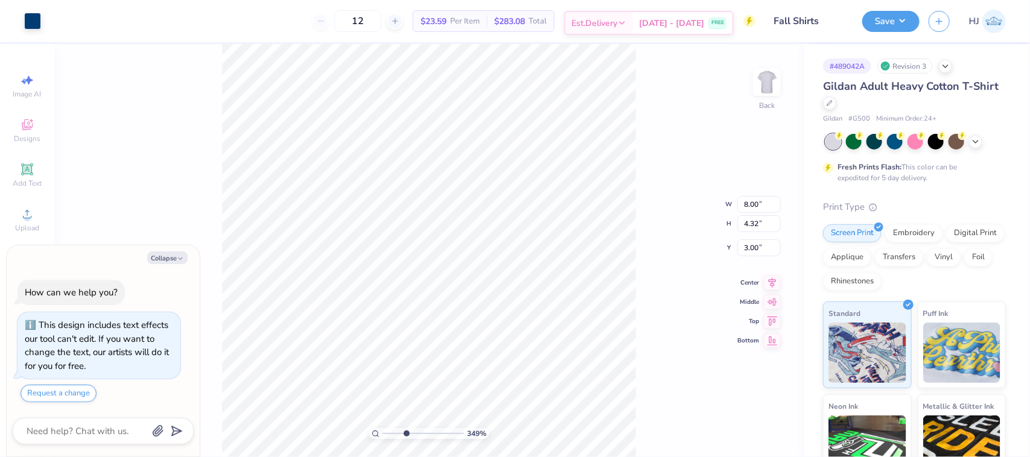
type input "3.49252649488537"
type textarea "x"
type input "1"
click at [462, 353] on li "Ungroup" at bounding box center [474, 348] width 95 height 24
type textarea "x"
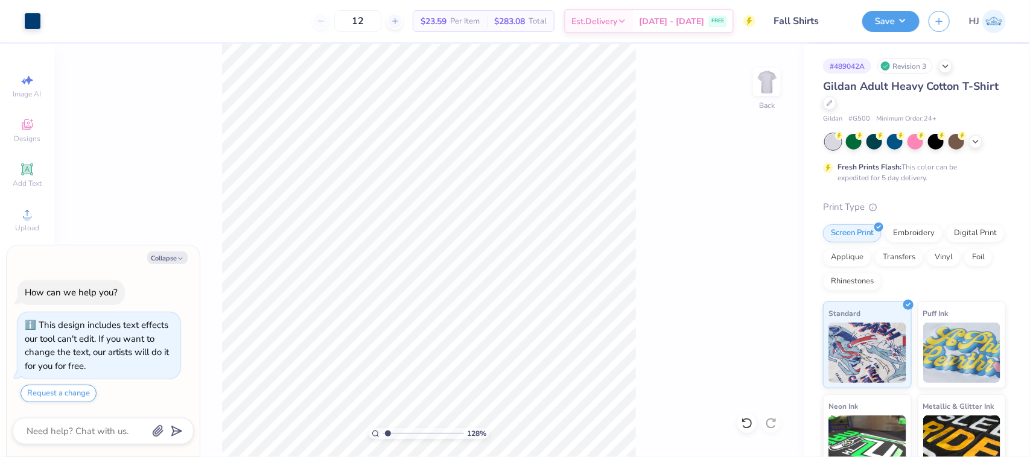
type input "1.45526442499465"
type textarea "x"
type input "1.45526442499465"
type textarea "x"
type input "1.45526442499465"
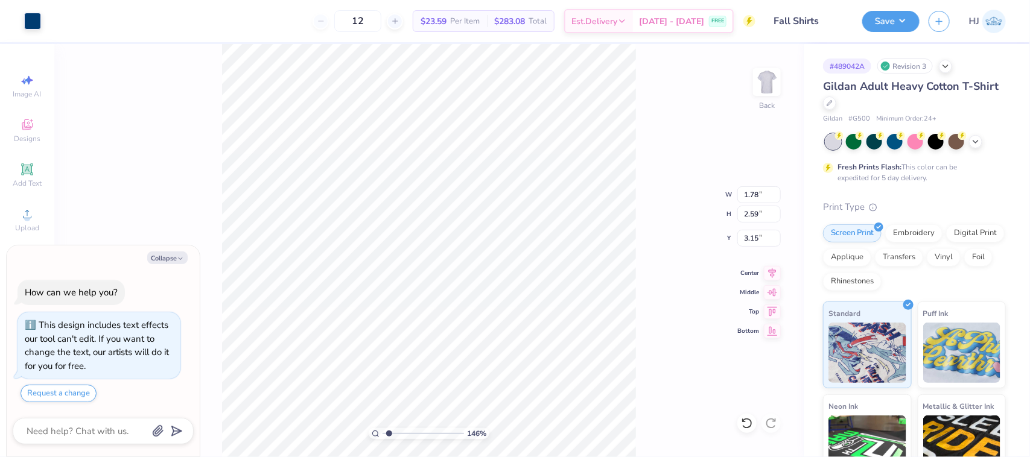
type textarea "x"
type input "1.45526442499465"
type input "5.24"
type textarea "x"
type input "1.45526442499465"
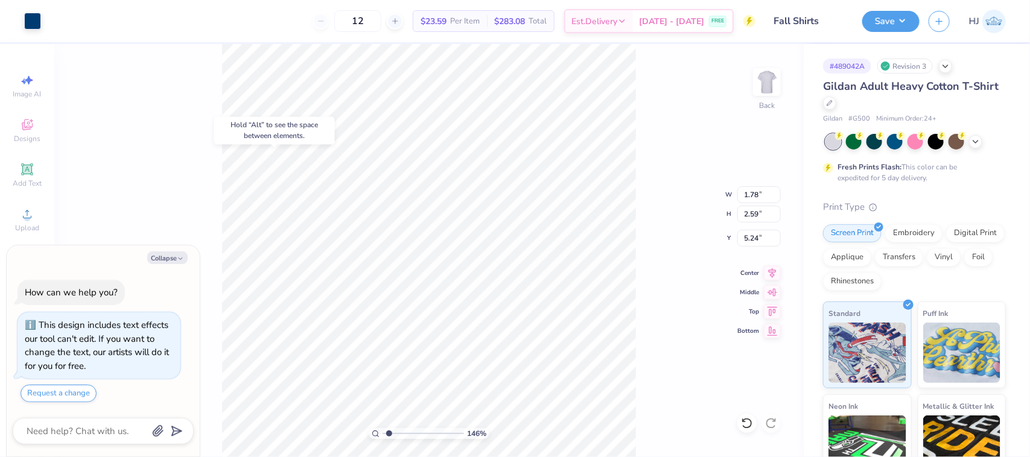
type textarea "x"
type input "1.45526442499465"
type textarea "x"
type input "1.45526442499465"
type textarea "x"
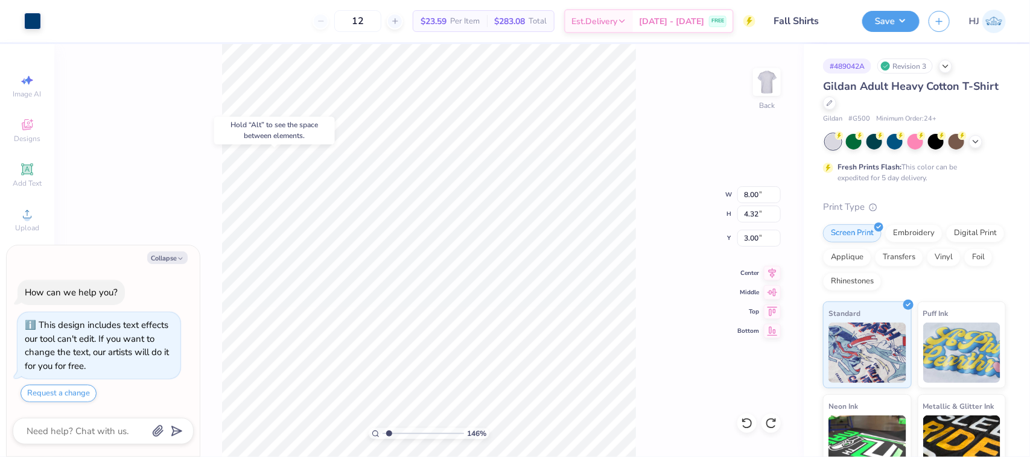
type input "1.45526442499465"
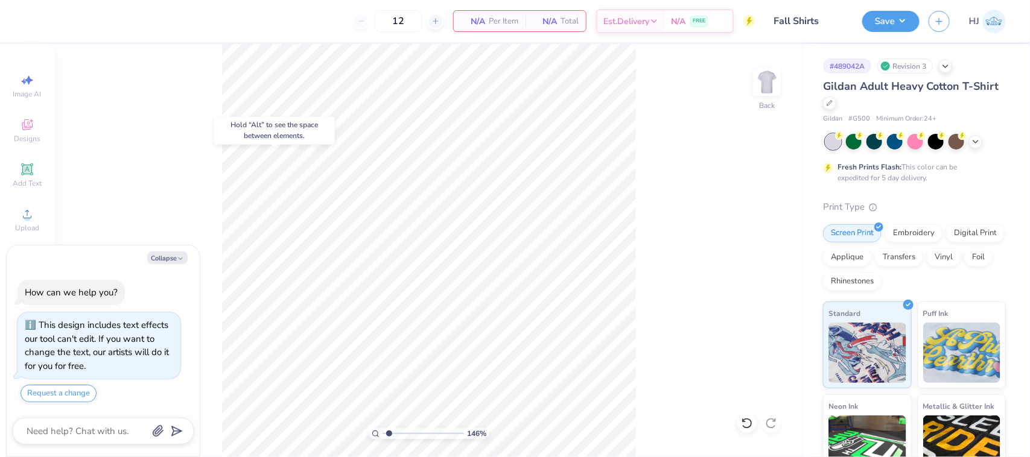
type textarea "x"
type input "1.45526442499465"
click at [16, 168] on div "Add Text" at bounding box center [27, 176] width 42 height 36
type textarea "x"
type input "1.45526442499465"
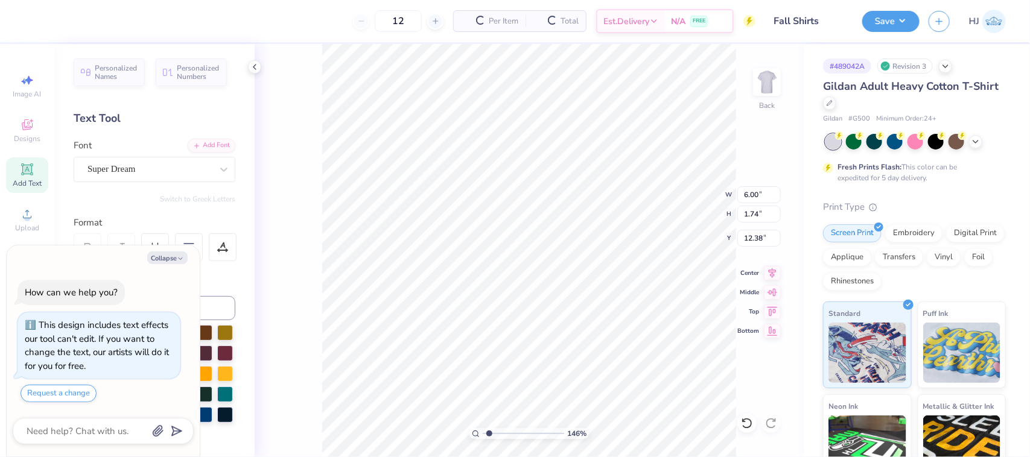
type textarea "x"
type input "1.45526442499465"
type textarea "x"
type input "1.45526442499465"
type textarea "x"
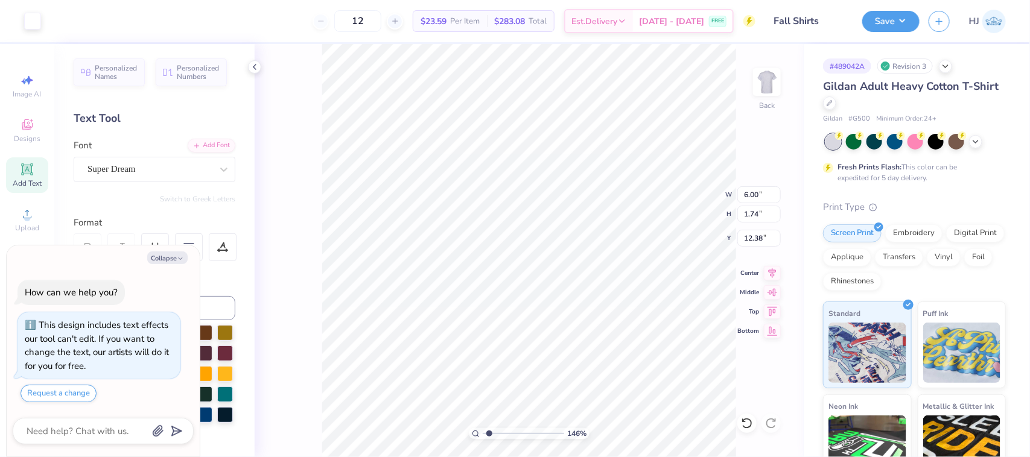
type input "1.45526442499465"
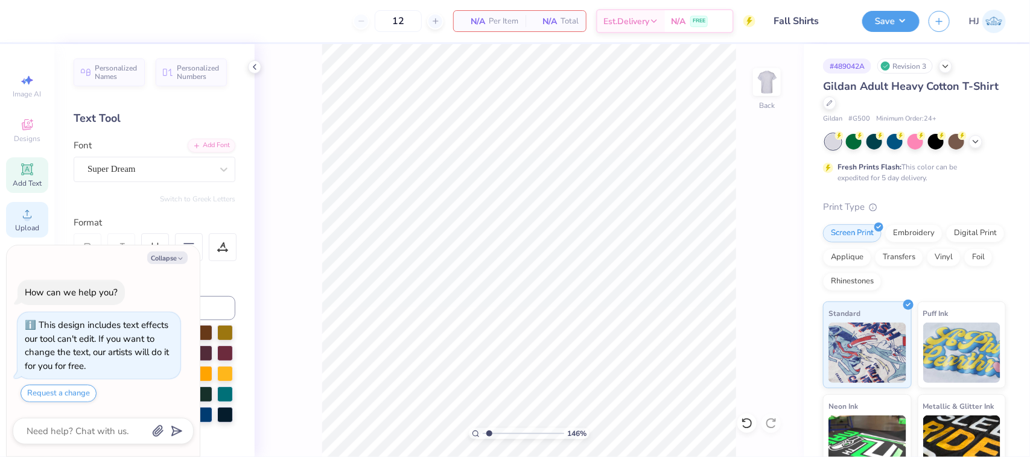
click at [17, 215] on div "Upload" at bounding box center [27, 220] width 42 height 36
type textarea "x"
type input "1.45526442499465"
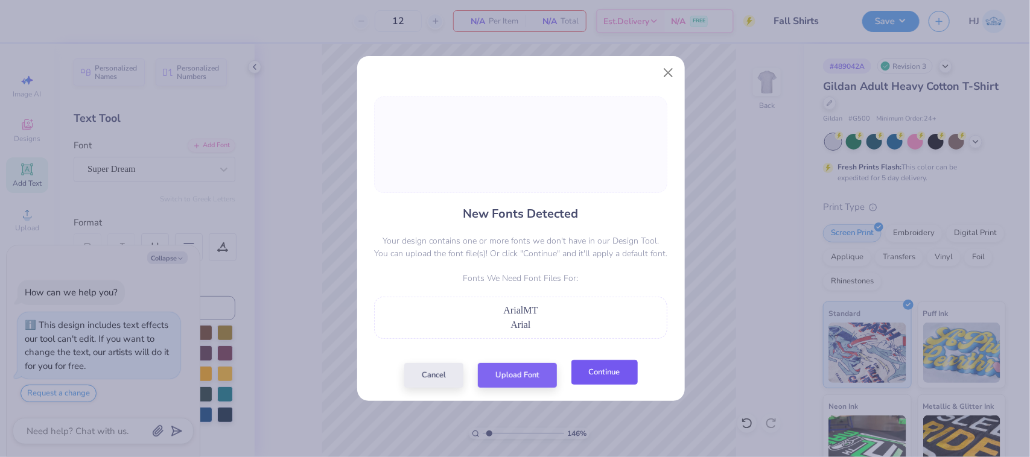
click at [608, 378] on button "Continue" at bounding box center [605, 372] width 66 height 25
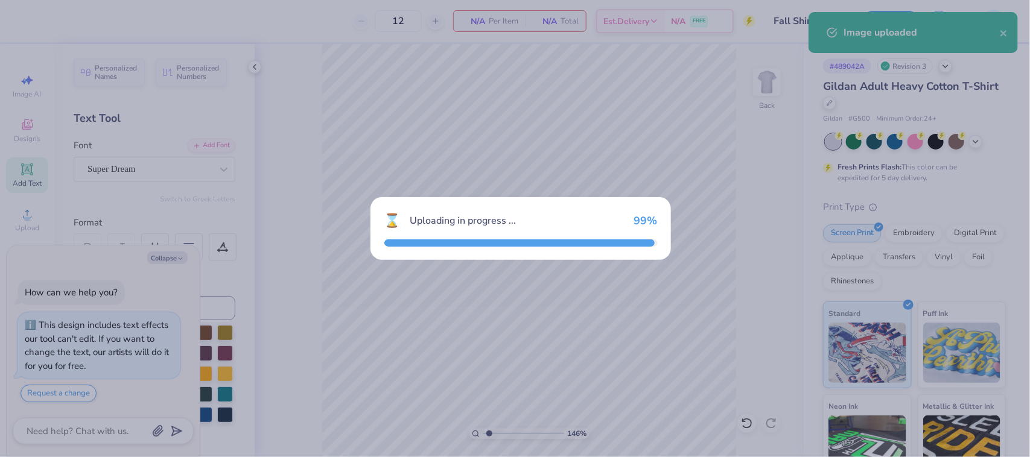
type textarea "x"
type input "1.45526442499465"
type textarea "x"
type input "1.45526442499465"
type textarea "x"
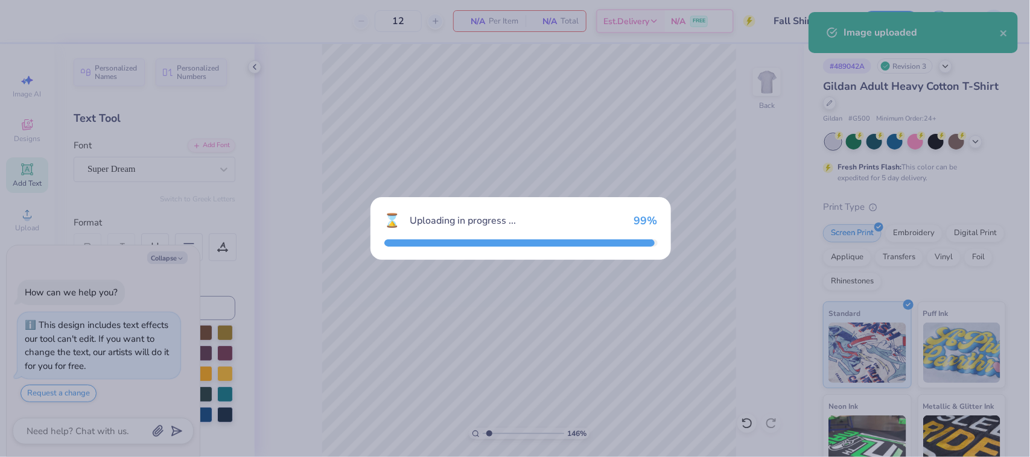
type input "1.45526442499465"
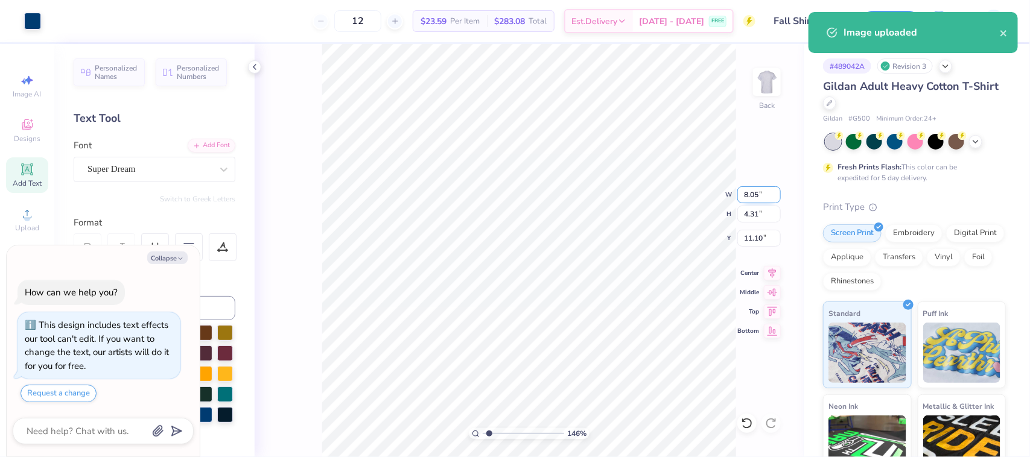
click at [753, 194] on input "8.05" at bounding box center [758, 194] width 43 height 17
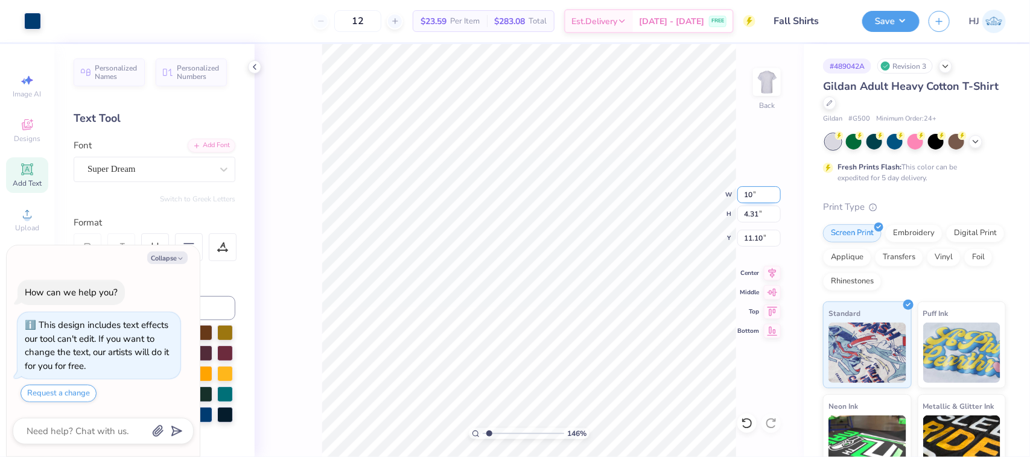
type input "10"
type textarea "x"
type input "1.45526442499465"
type input "10.00"
type input "5.35"
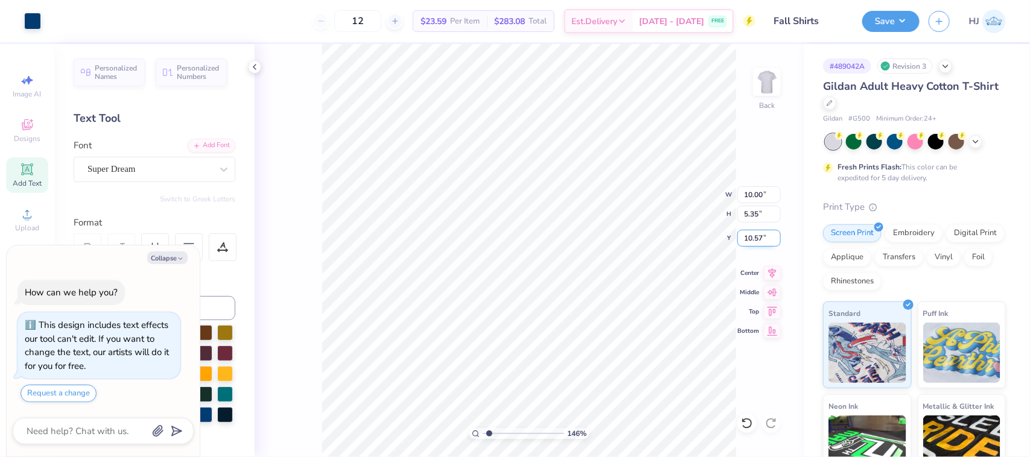
click at [762, 243] on input "10.57" at bounding box center [758, 238] width 43 height 17
type input "3"
type textarea "x"
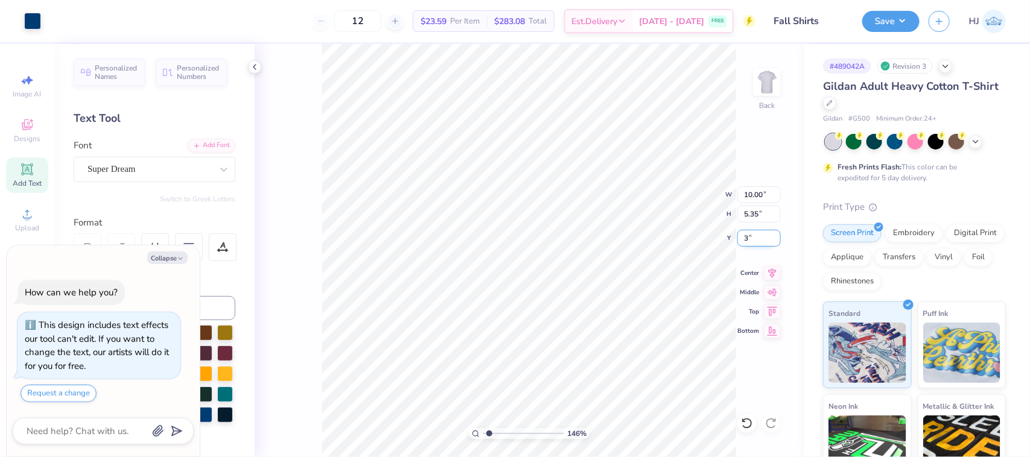
type input "1.45526442499465"
type input "3.00"
type textarea "x"
type input "1.45526442499465"
type textarea "x"
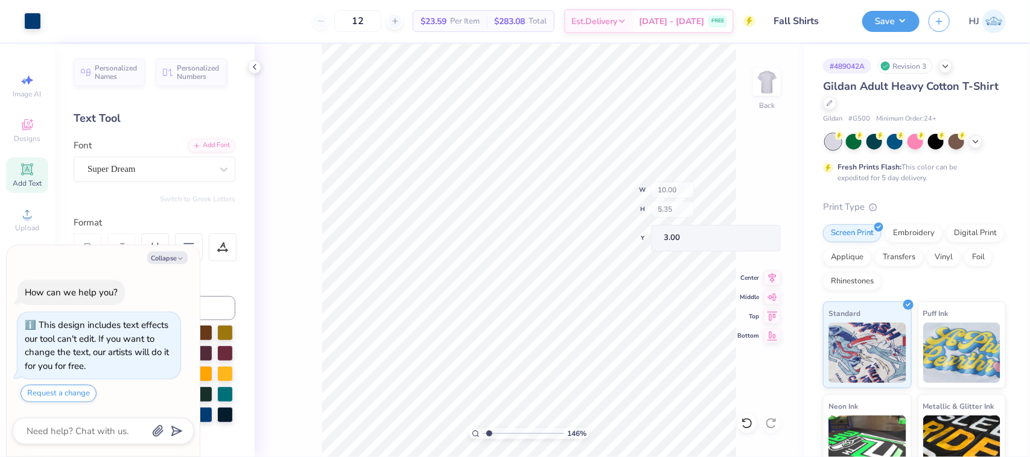
type input "1.45526442499465"
type textarea "x"
type input "1.45526442499465"
type textarea "x"
type input "1.45526442499465"
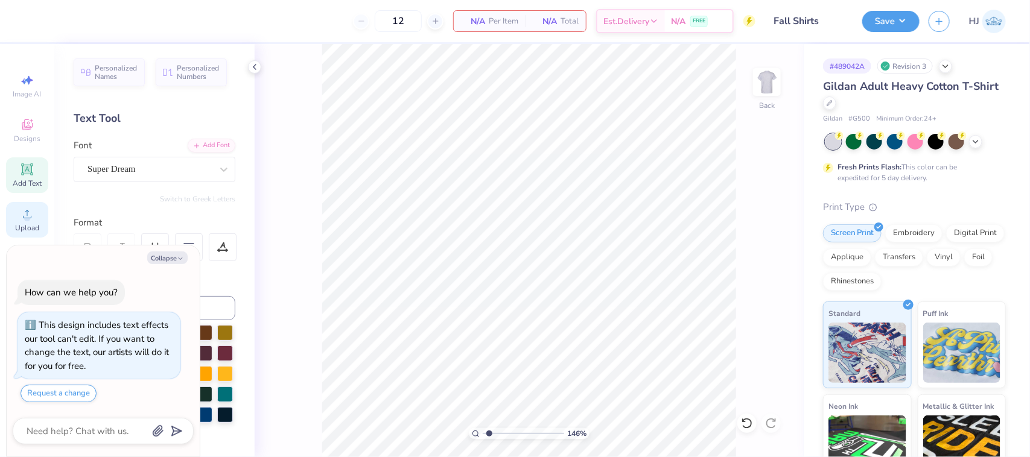
click at [28, 216] on circle at bounding box center [27, 218] width 7 height 7
type textarea "x"
type input "1.45526442499465"
type textarea "x"
type input "1.45526442499465"
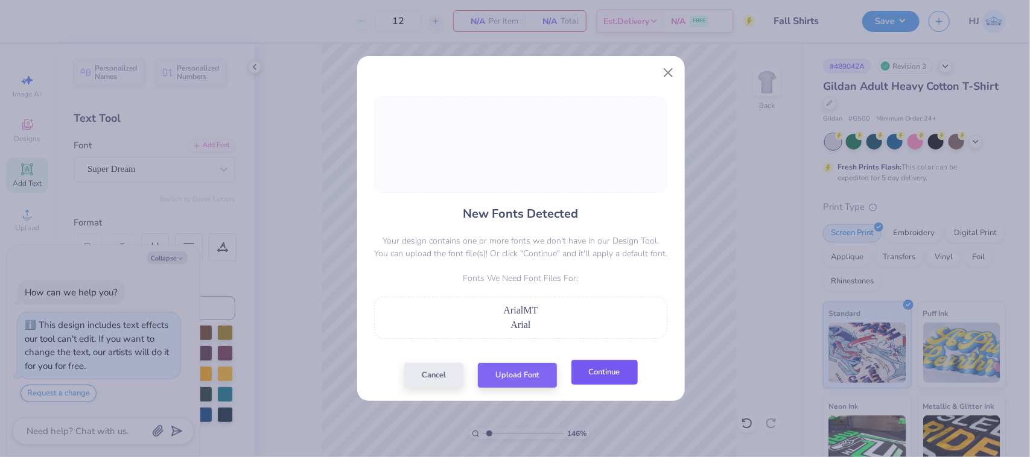
click at [602, 367] on button "Continue" at bounding box center [605, 372] width 66 height 25
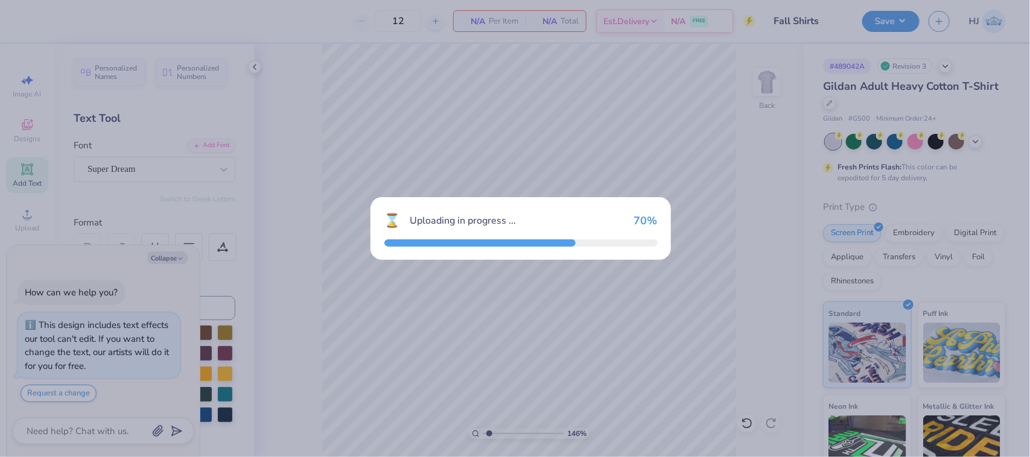
type textarea "x"
type input "1.45526442499465"
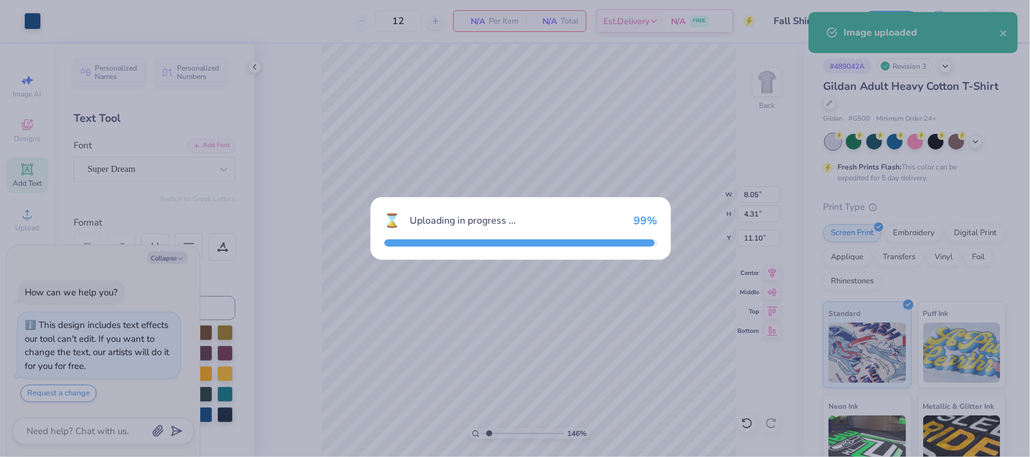
type textarea "x"
type input "1.45526442499465"
type textarea "x"
type input "1.45526442499465"
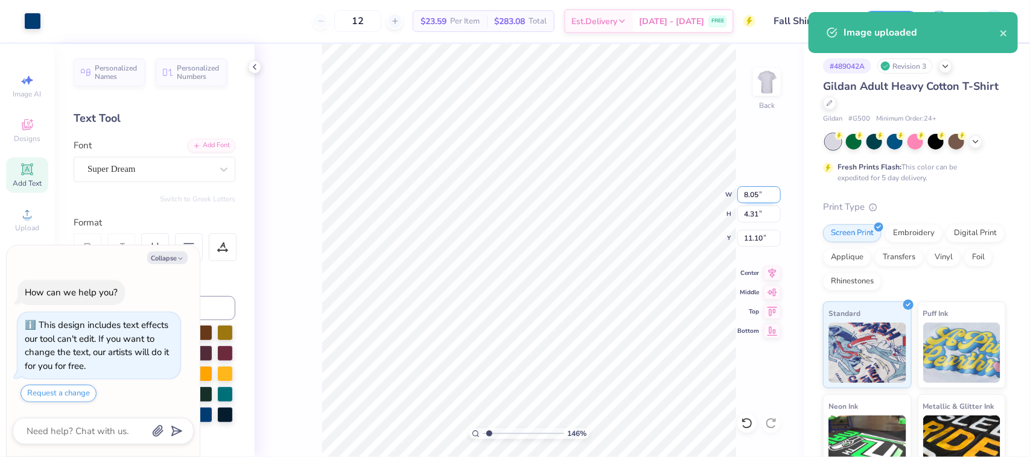
click at [748, 192] on input "8.05" at bounding box center [758, 194] width 43 height 17
type input "10"
type textarea "x"
type input "1.45526442499465"
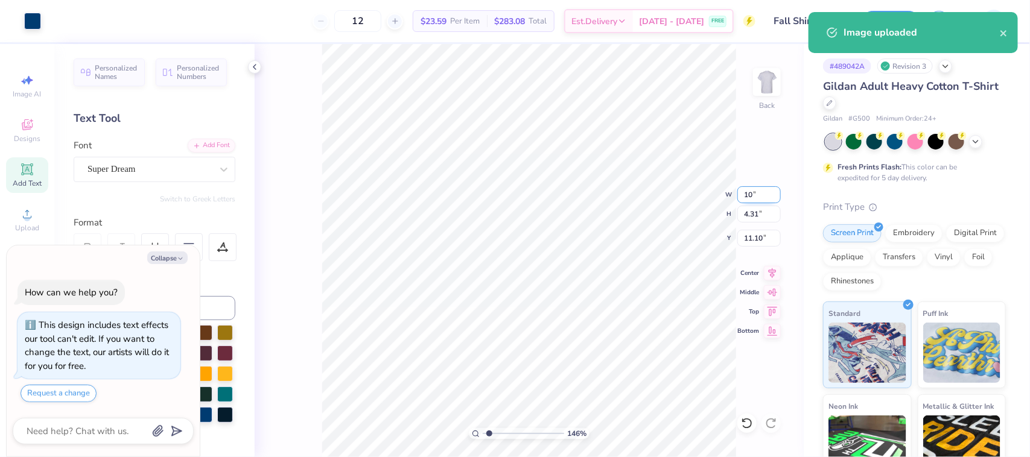
type input "10.00"
type input "5.35"
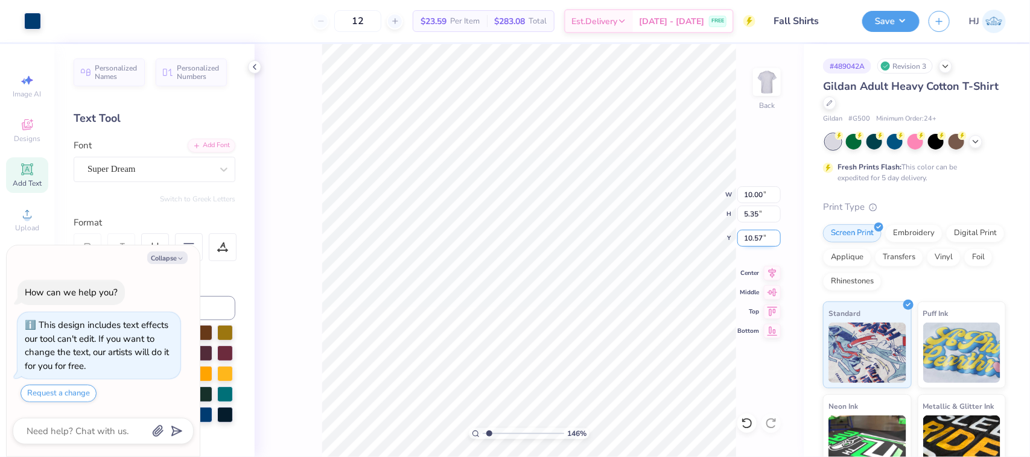
click at [753, 238] on input "10.57" at bounding box center [758, 238] width 43 height 17
type input "3"
type textarea "x"
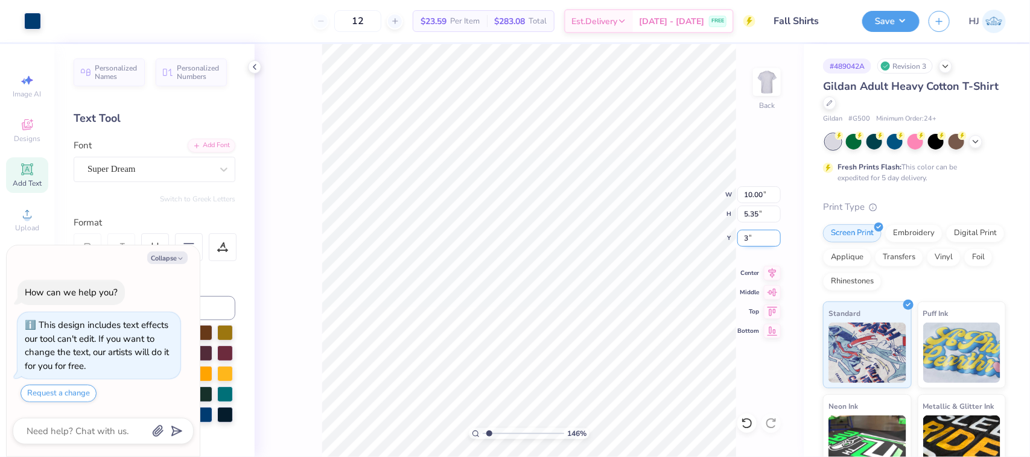
type input "1.45526442499465"
type input "3.00"
type textarea "x"
type input "1.45526442499465"
type textarea "x"
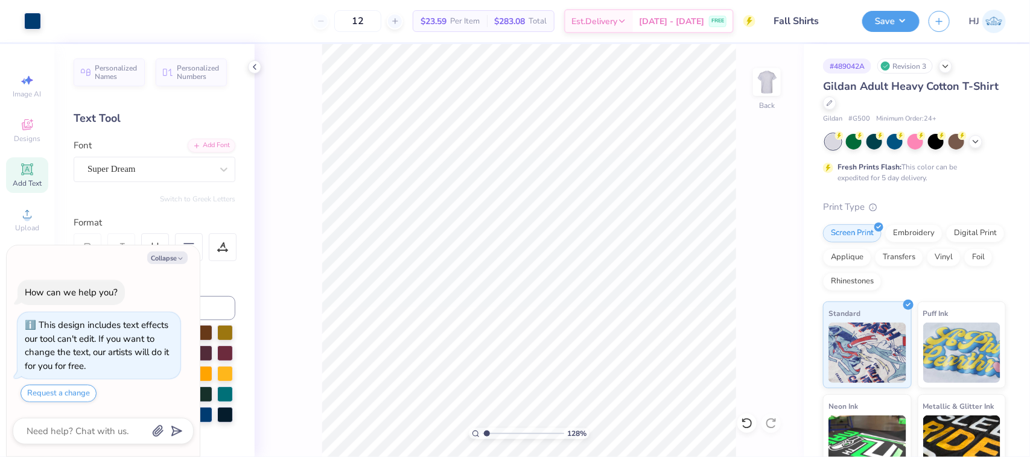
type input "1"
type textarea "x"
type input "1.28418603220616"
click at [902, 18] on button "Save" at bounding box center [890, 19] width 57 height 21
type textarea "x"
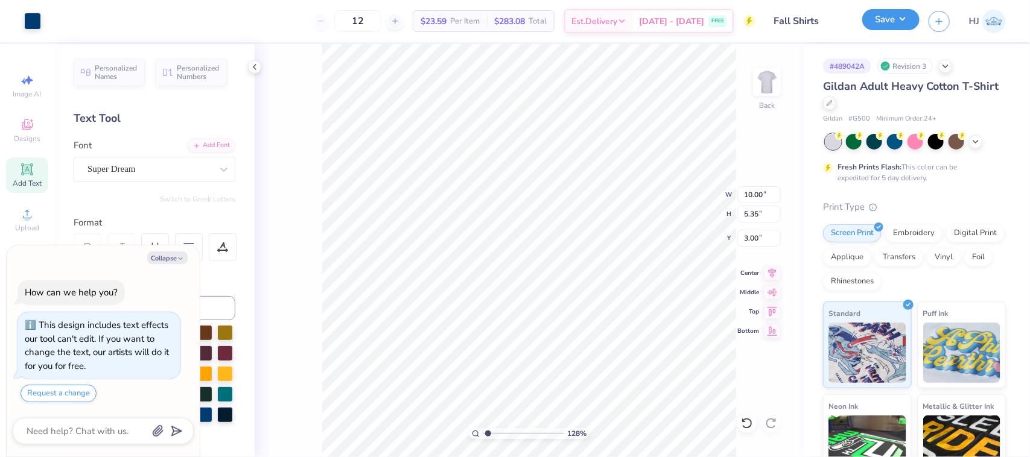
type input "1.28418603220616"
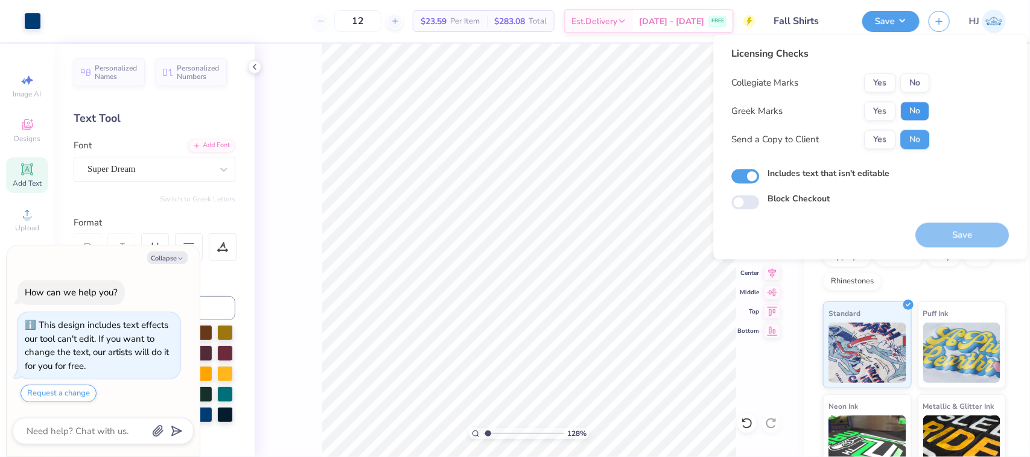
click at [921, 112] on button "No" at bounding box center [915, 111] width 29 height 19
click at [881, 85] on button "Yes" at bounding box center [880, 83] width 31 height 19
type textarea "x"
type input "1.28418603220616"
click at [964, 231] on button "Save" at bounding box center [963, 235] width 94 height 25
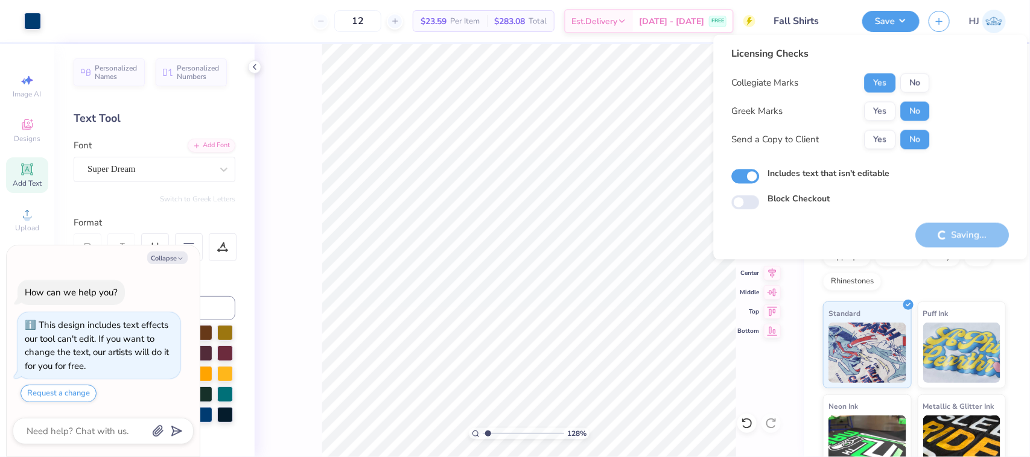
type textarea "x"
type input "1.28418603220616"
type textarea "x"
type input "1.28418603220616"
